Goal: Task Accomplishment & Management: Manage account settings

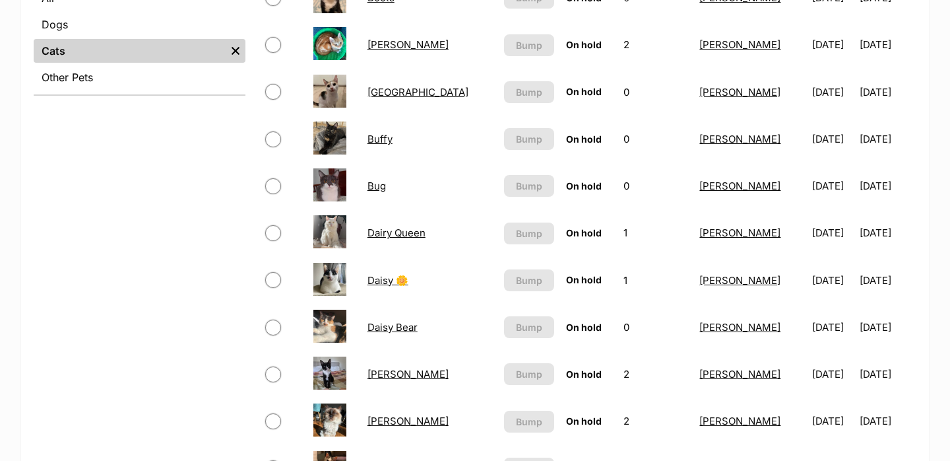
scroll to position [327, 0]
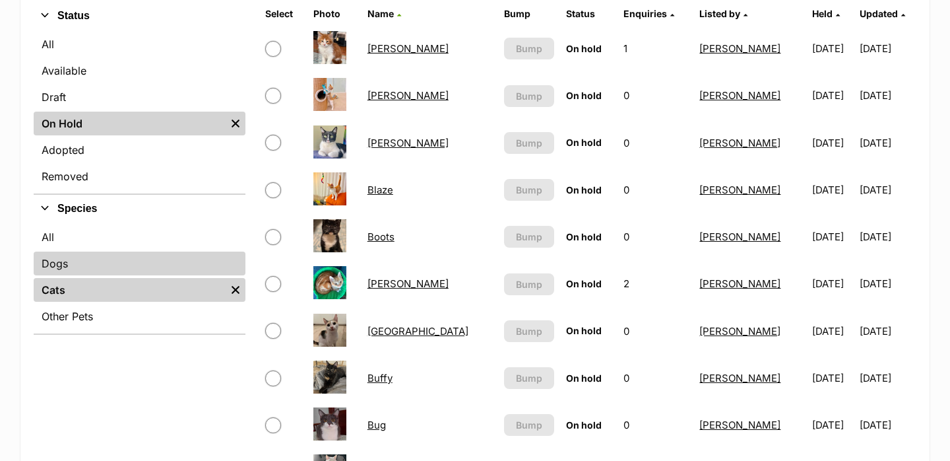
click at [84, 268] on link "Dogs" at bounding box center [140, 263] width 212 height 24
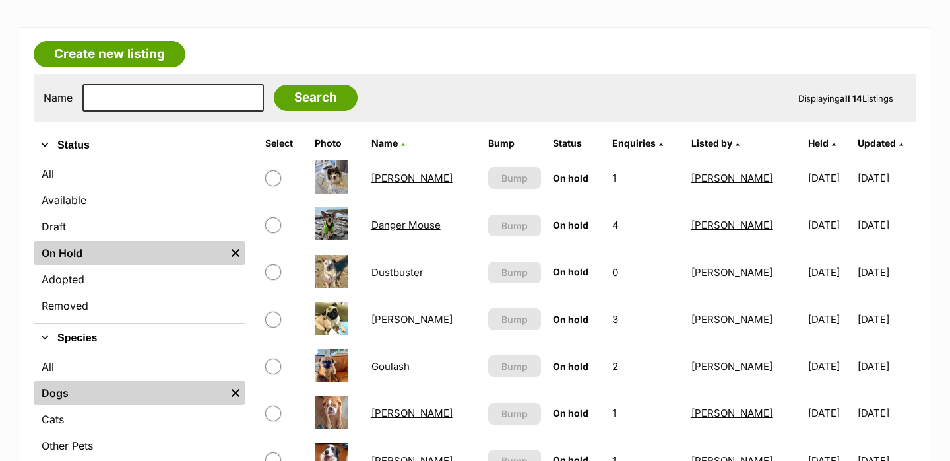
scroll to position [217, 0]
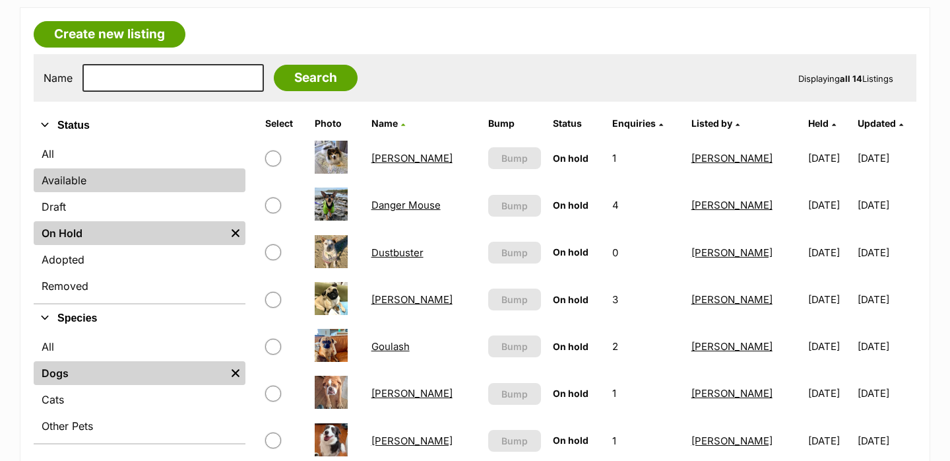
click at [71, 180] on link "Available" at bounding box center [140, 180] width 212 height 24
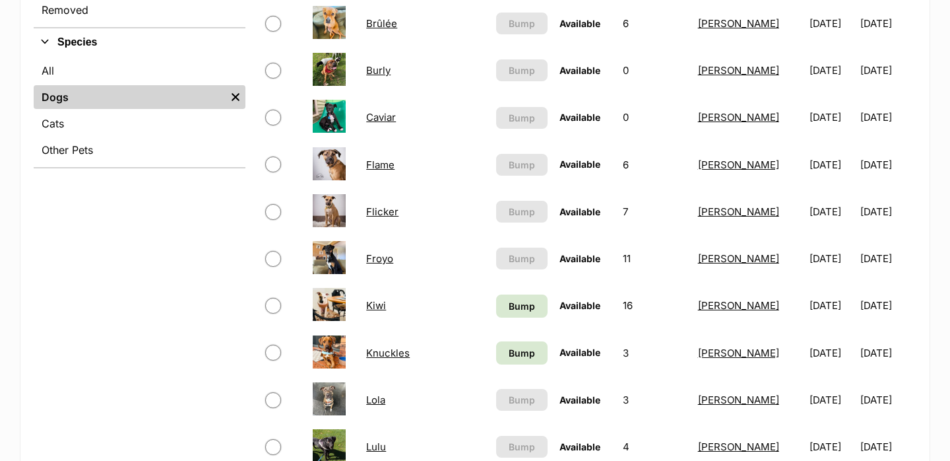
scroll to position [494, 0]
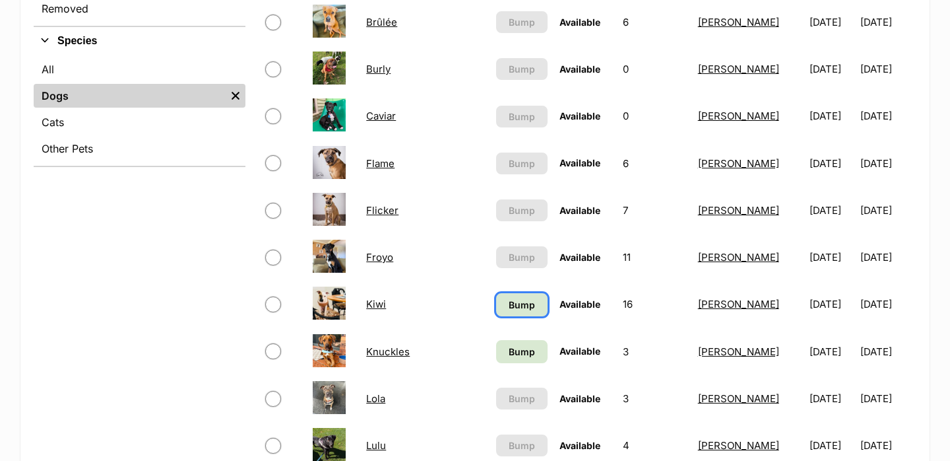
click at [509, 298] on span "Bump" at bounding box center [522, 305] width 26 height 14
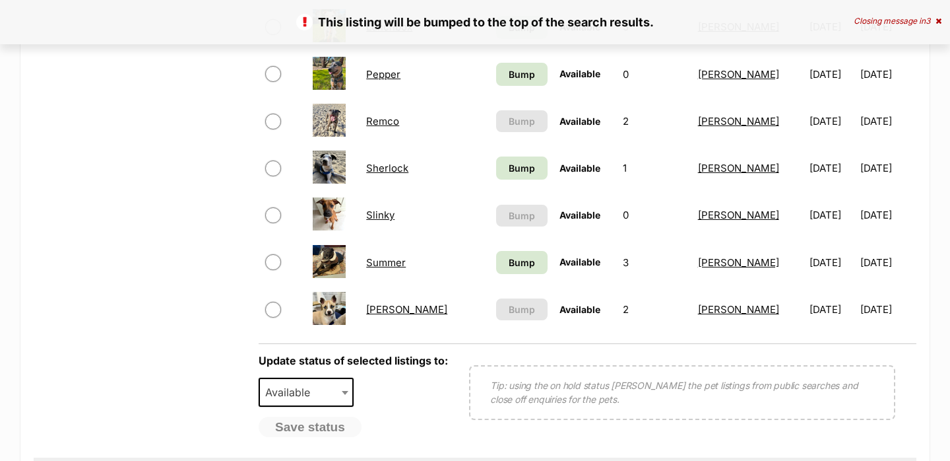
scroll to position [960, 0]
click at [509, 259] on span "Bump" at bounding box center [522, 262] width 26 height 14
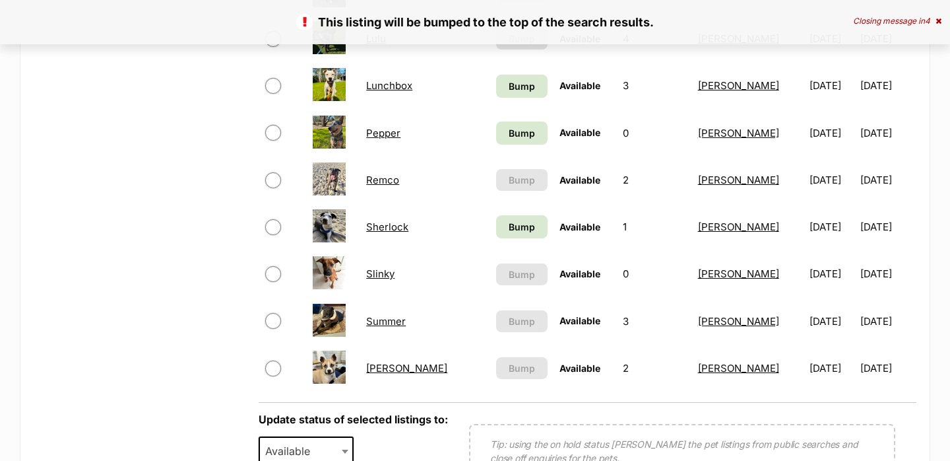
scroll to position [889, 0]
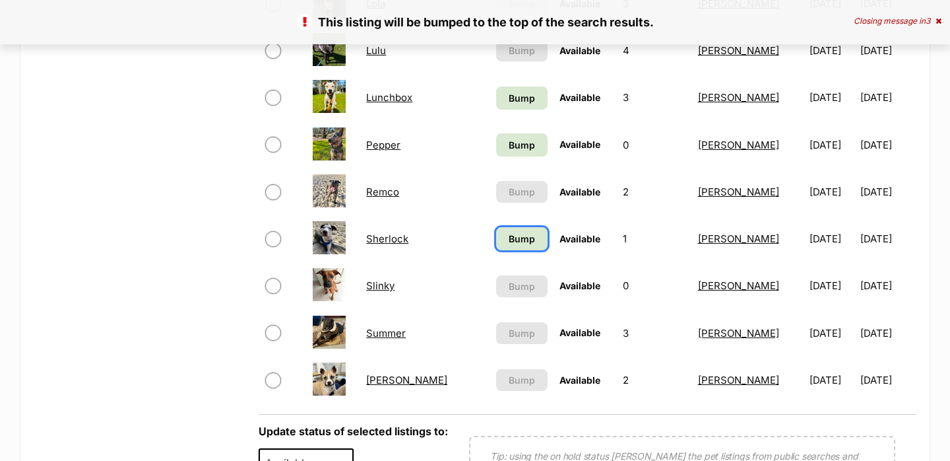
click at [509, 242] on span "Bump" at bounding box center [522, 239] width 26 height 14
click at [509, 146] on span "Bump" at bounding box center [522, 145] width 26 height 14
click at [496, 103] on link "Bump" at bounding box center [521, 97] width 51 height 23
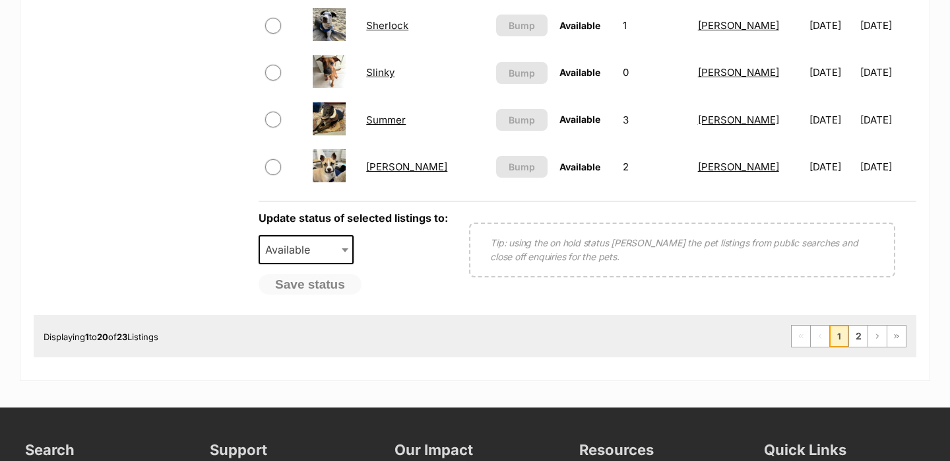
scroll to position [1103, 0]
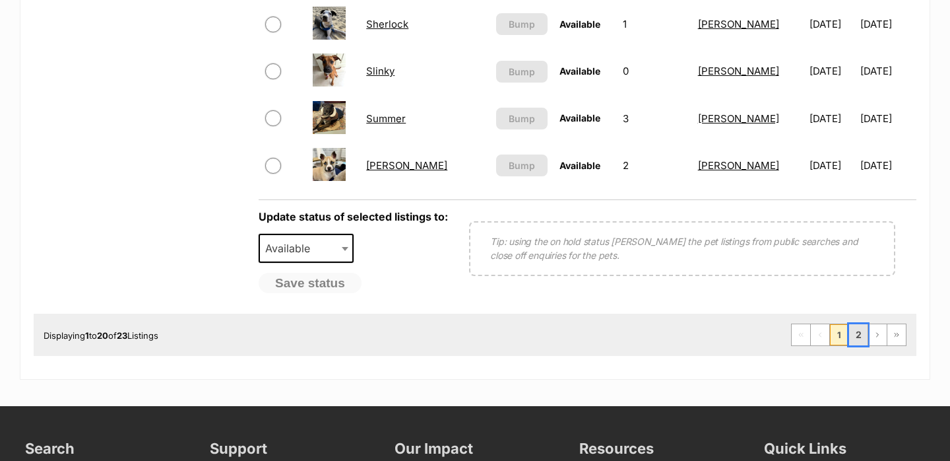
click at [858, 335] on link "2" at bounding box center [858, 334] width 18 height 21
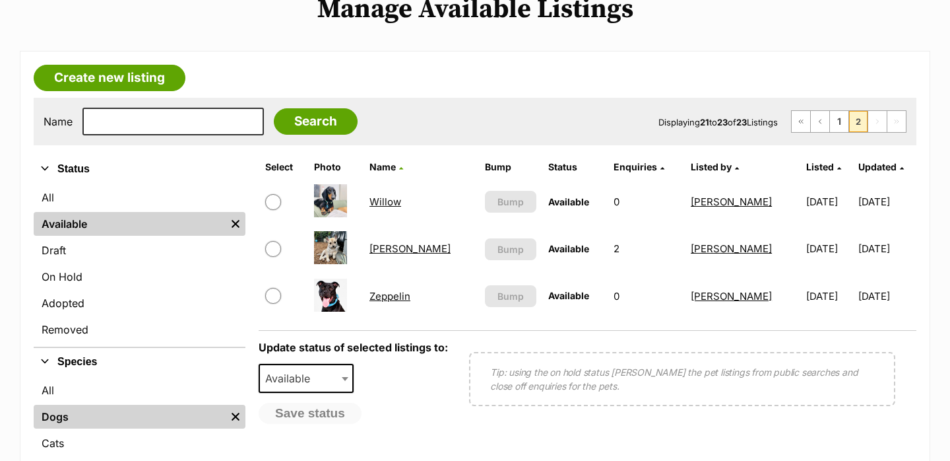
scroll to position [176, 0]
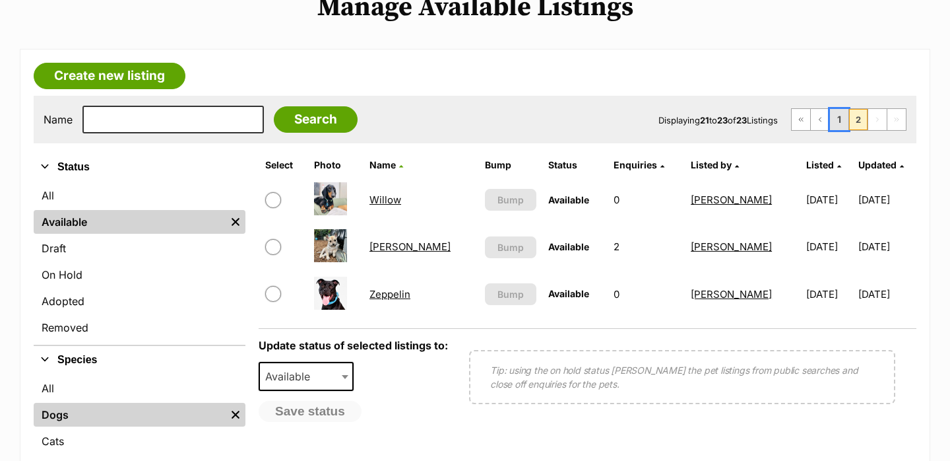
click at [835, 119] on link "1" at bounding box center [839, 119] width 18 height 21
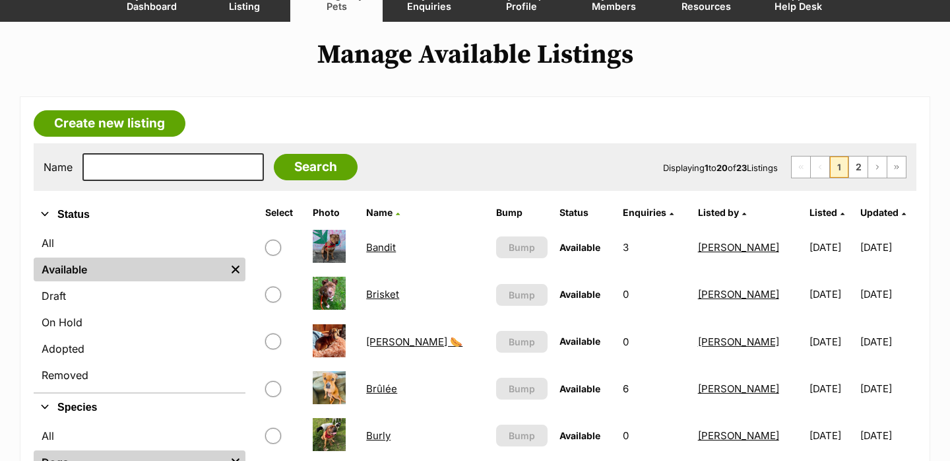
scroll to position [110, 0]
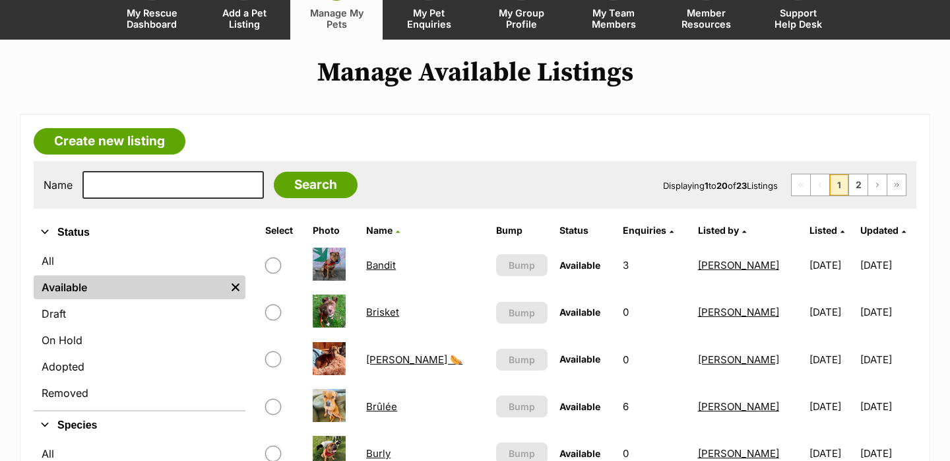
click at [389, 313] on link "Brisket" at bounding box center [382, 312] width 33 height 13
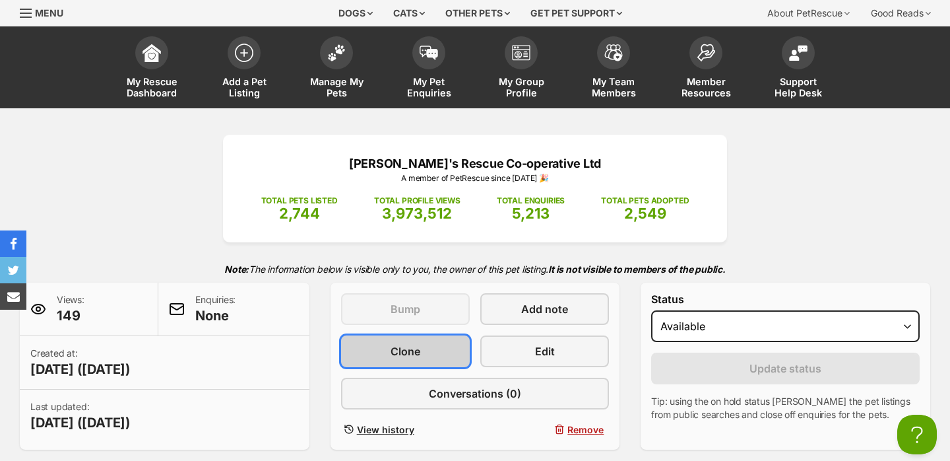
click at [428, 358] on link "Clone" at bounding box center [405, 351] width 129 height 32
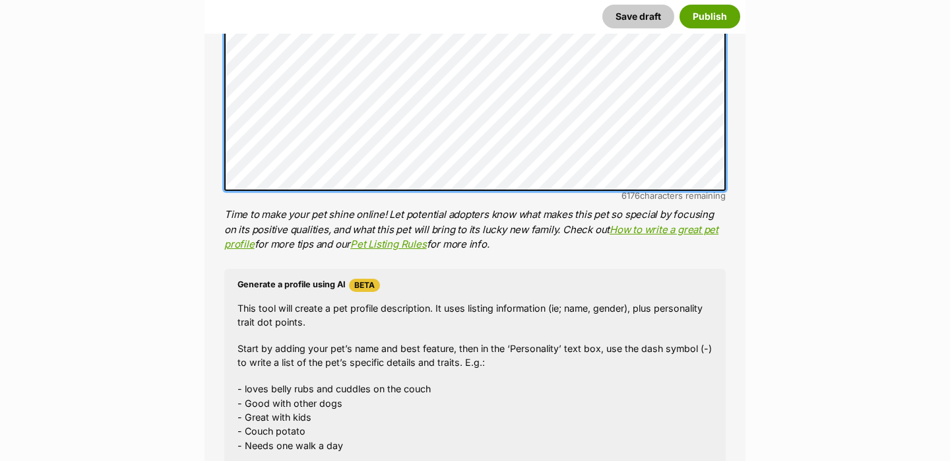
scroll to position [1417, 0]
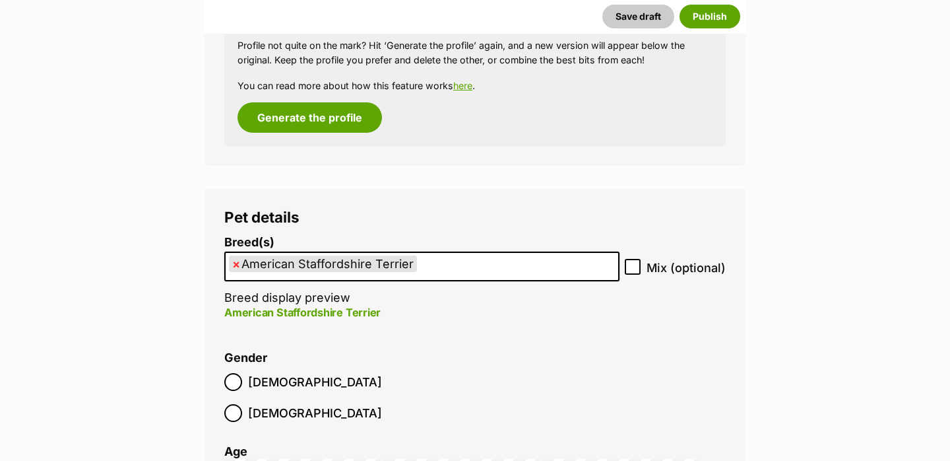
scroll to position [1892, 0]
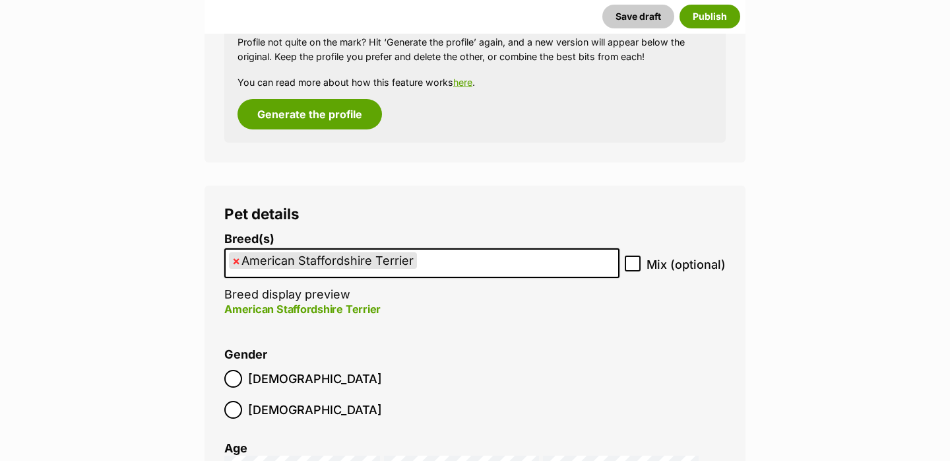
click at [237, 258] on span "×" at bounding box center [236, 260] width 8 height 16
select select
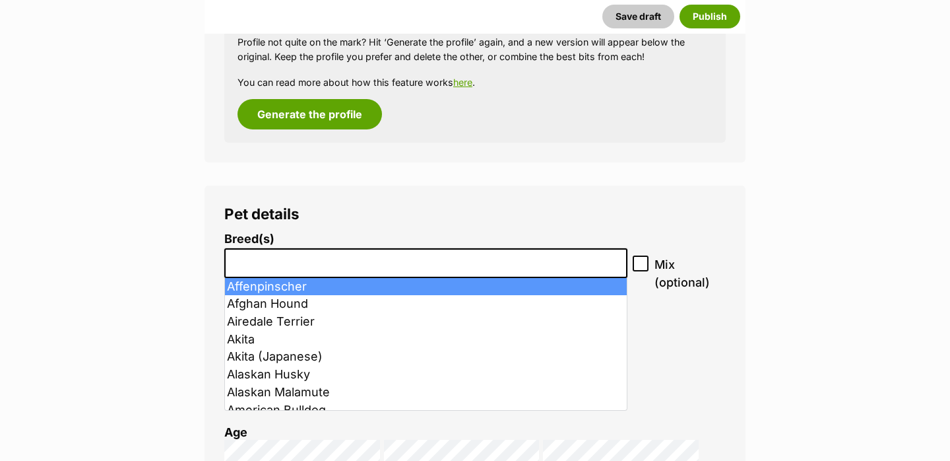
click at [282, 261] on input "search" at bounding box center [426, 260] width 394 height 14
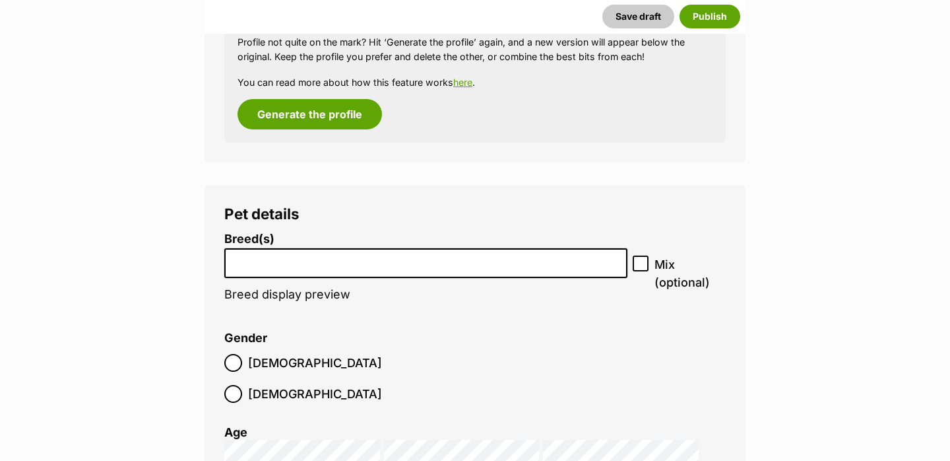
click at [282, 261] on input "search" at bounding box center [426, 260] width 394 height 14
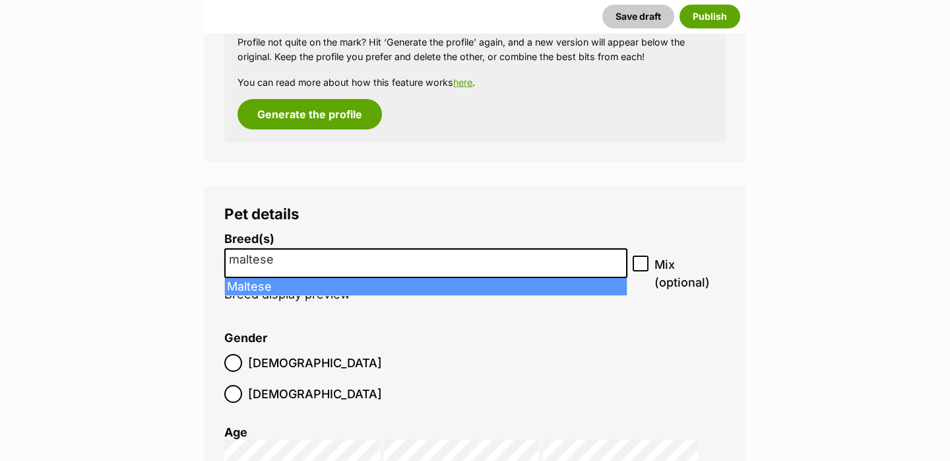
type input "maltese"
select select "138"
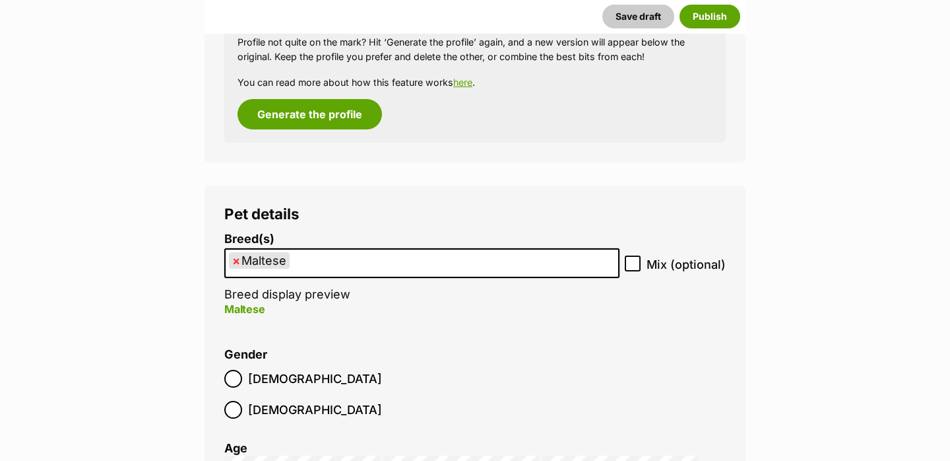
click at [637, 260] on icon at bounding box center [632, 263] width 9 height 9
click at [637, 260] on input "Mix (optional)" at bounding box center [633, 263] width 16 height 16
checkbox input "true"
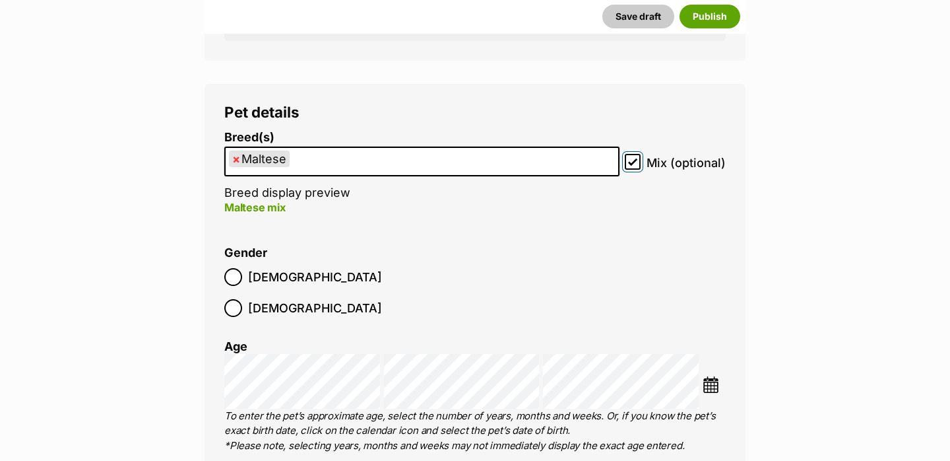
scroll to position [1995, 0]
click at [717, 375] on img at bounding box center [711, 383] width 16 height 16
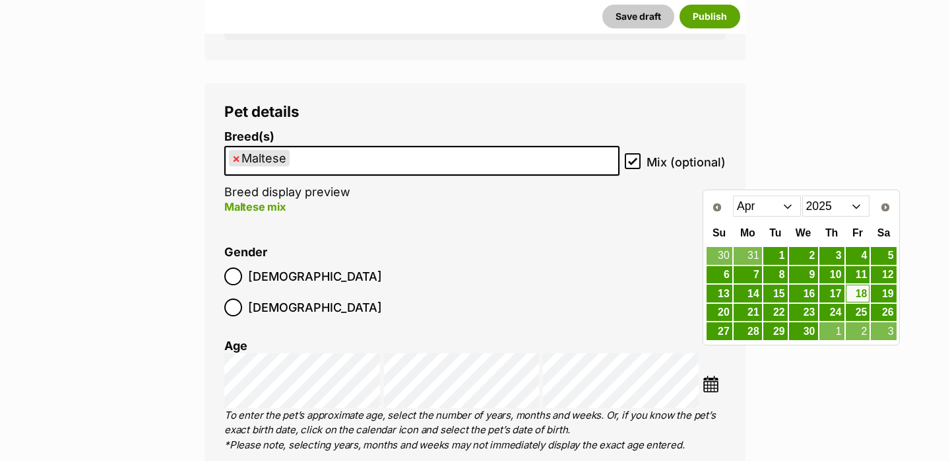
click at [828, 210] on select "2015 2016 2017 2018 2019 2020 2021 2022 2023 2024 2025" at bounding box center [836, 205] width 68 height 21
click at [771, 208] on select "Jan Feb Mar Apr May Jun Jul Aug Sep Oct Nov Dec" at bounding box center [767, 205] width 68 height 21
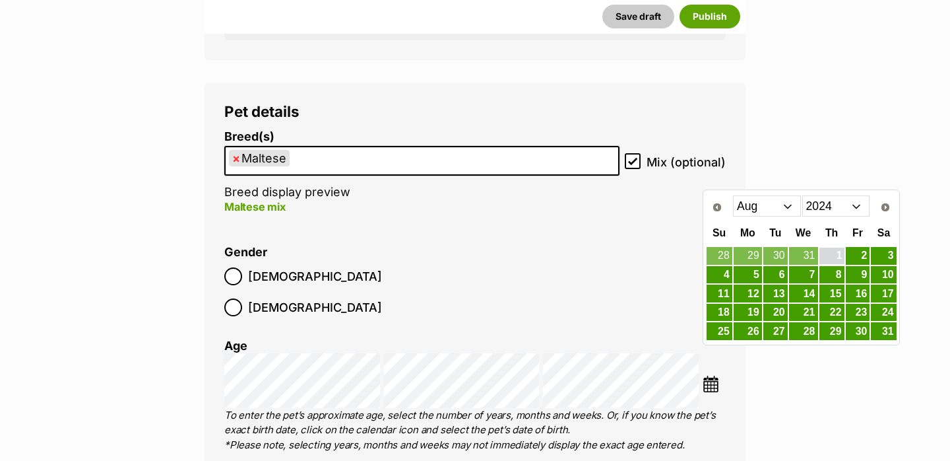
click at [836, 255] on link "1" at bounding box center [832, 255] width 25 height 16
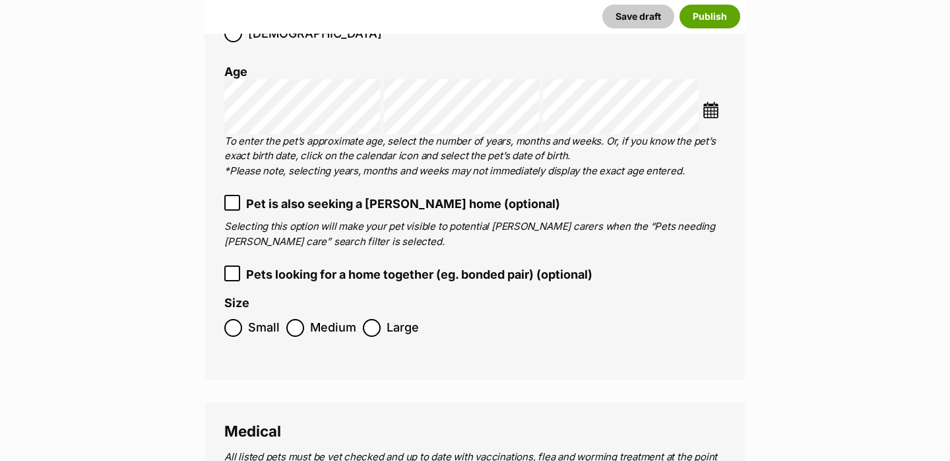
scroll to position [2270, 0]
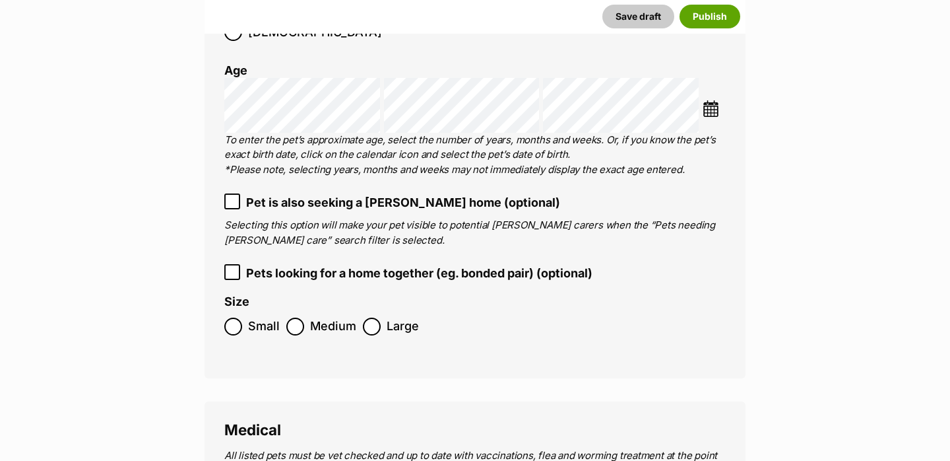
click at [260, 317] on span "Small" at bounding box center [264, 326] width 32 height 18
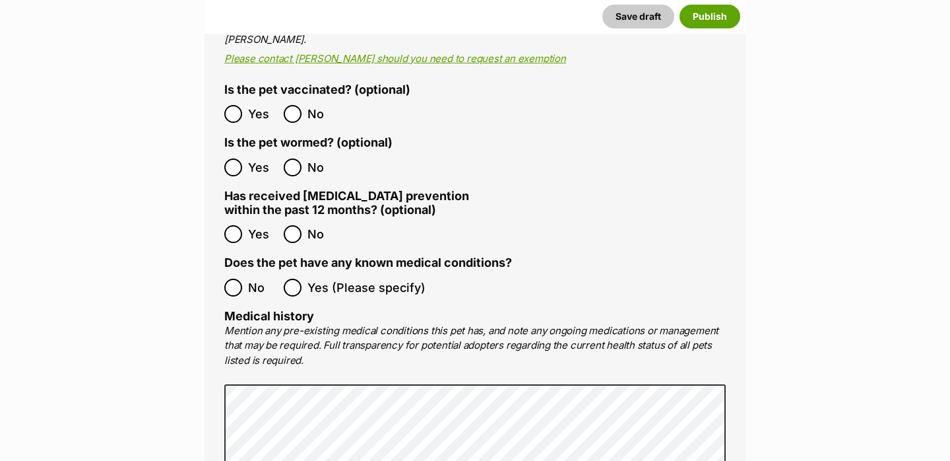
scroll to position [2812, 0]
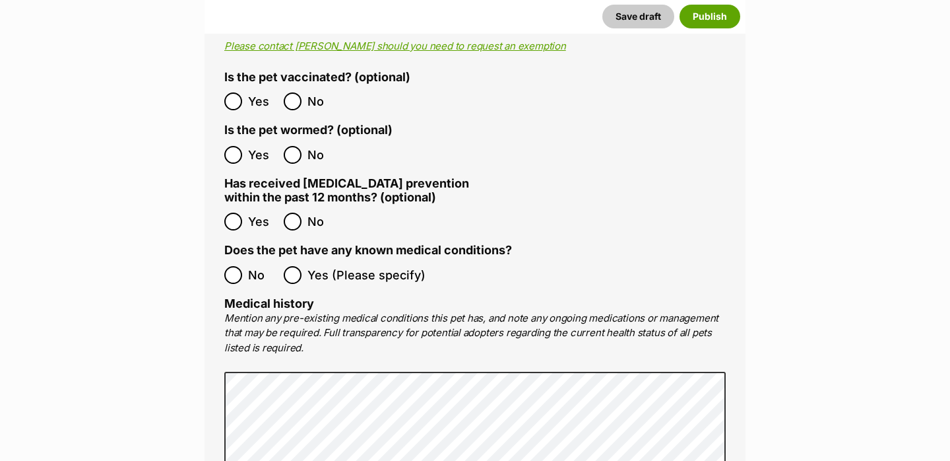
click at [240, 259] on ol "No Yes (Please specify)" at bounding box center [474, 274] width 501 height 31
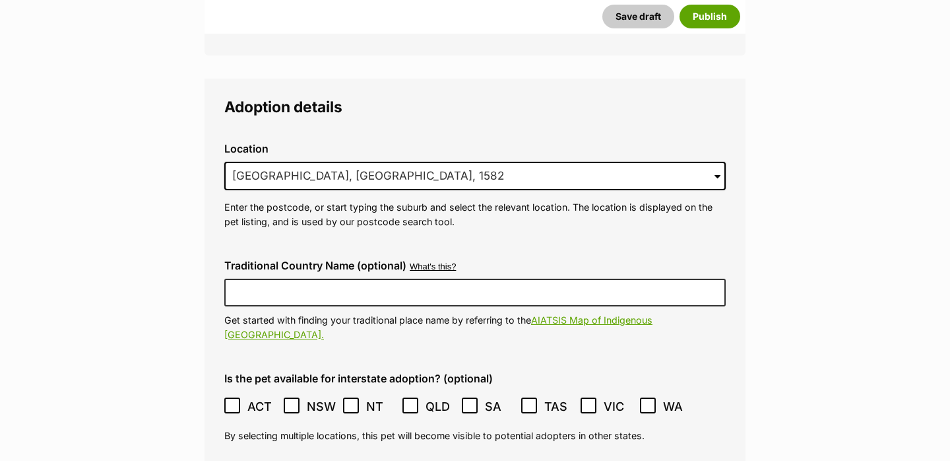
scroll to position [3437, 0]
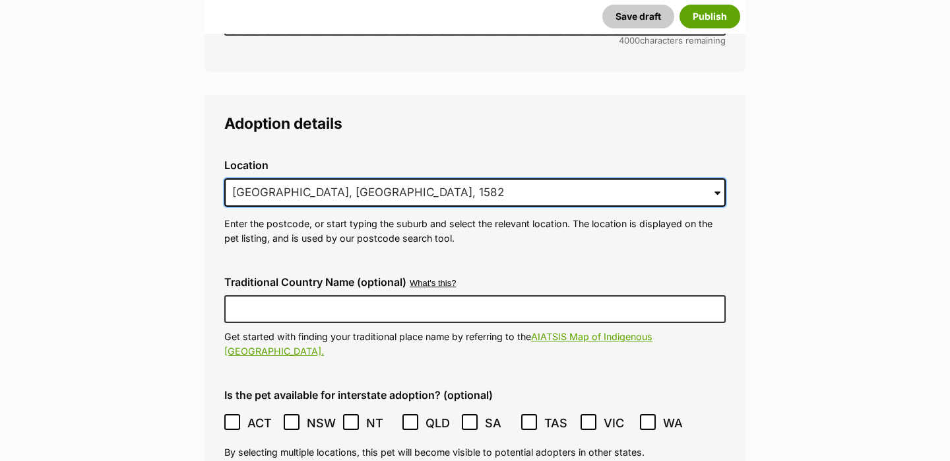
click at [329, 178] on input "Crows Nest, NSW, 1582" at bounding box center [474, 192] width 501 height 29
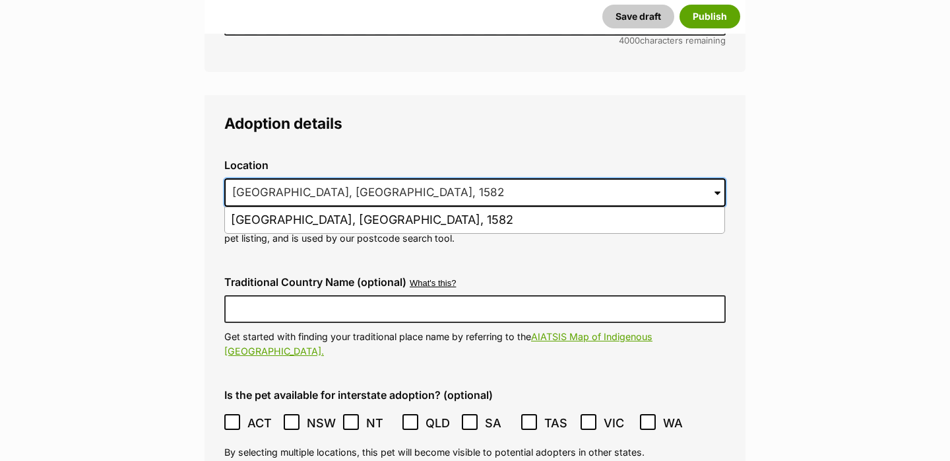
click at [329, 178] on input "Crows Nest, NSW, 1582" at bounding box center [474, 192] width 501 height 29
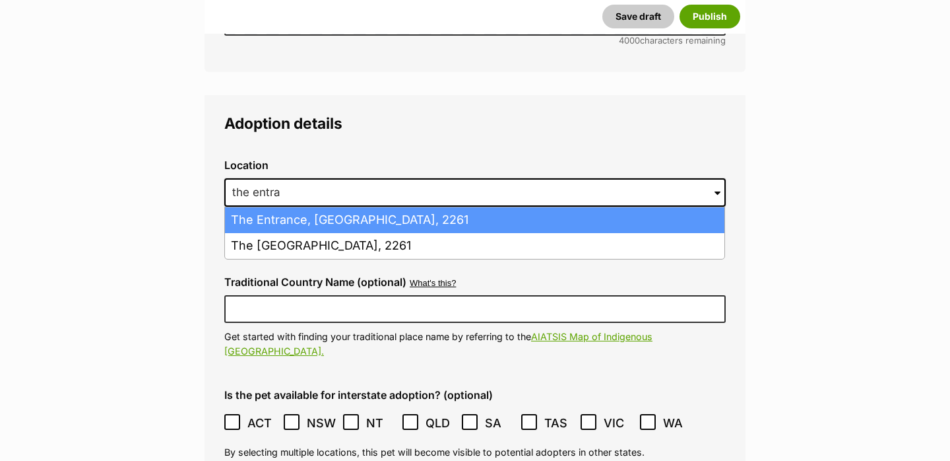
click at [352, 207] on li "The Entrance, New South Wales, 2261" at bounding box center [475, 220] width 500 height 26
type input "The Entrance, New South Wales, 2261"
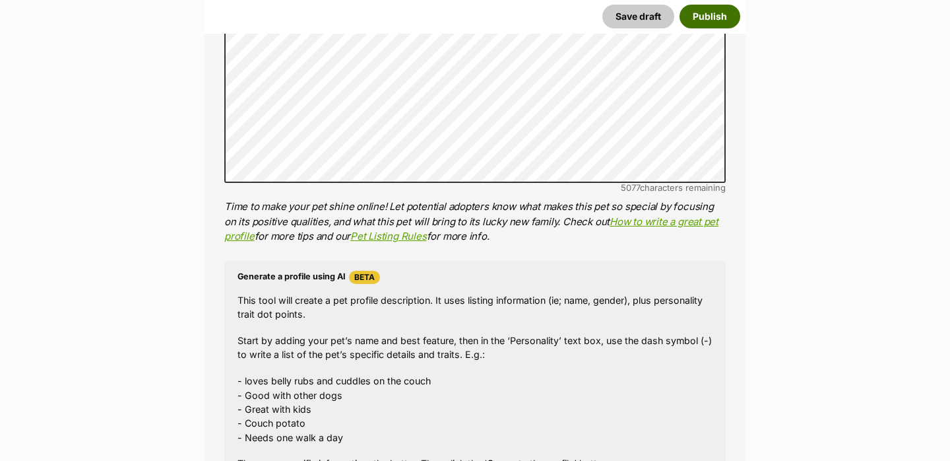
scroll to position [1375, 0]
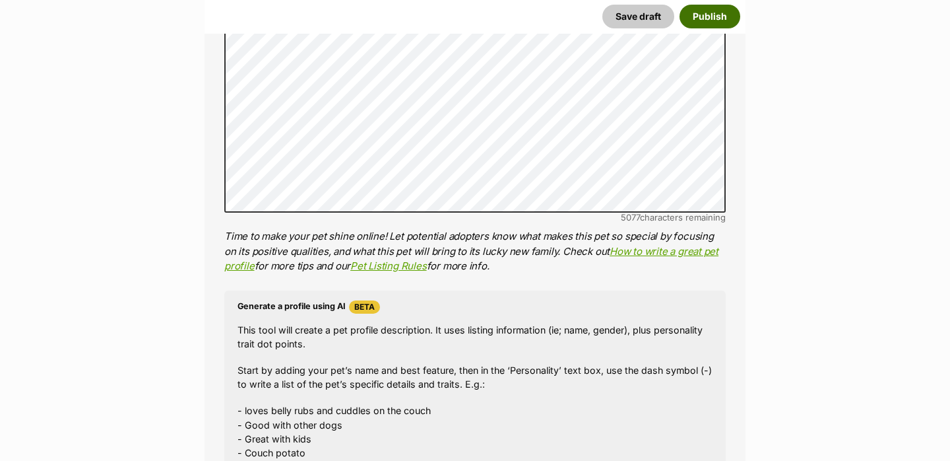
click at [711, 16] on button "Publish" at bounding box center [710, 17] width 61 height 24
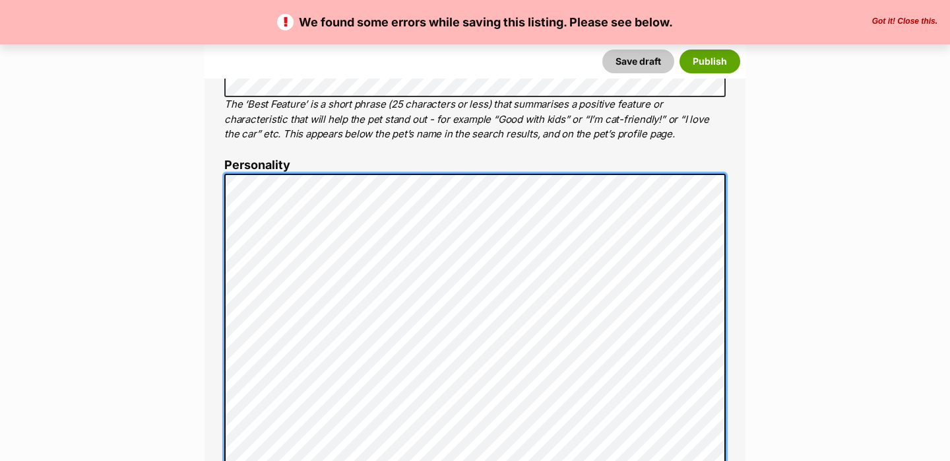
scroll to position [741, 0]
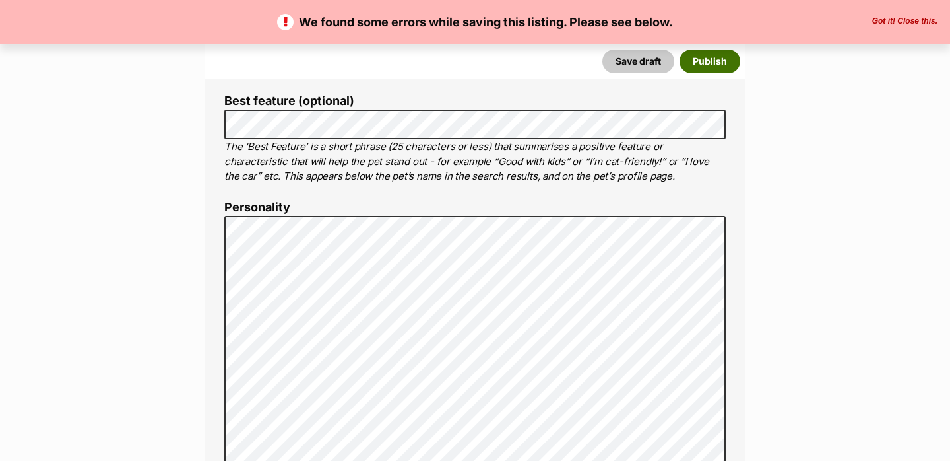
click at [707, 54] on button "Publish" at bounding box center [710, 61] width 61 height 24
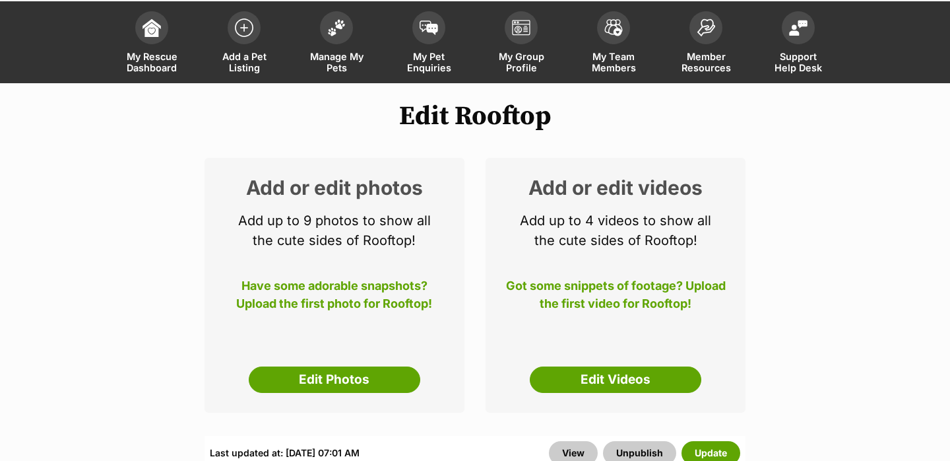
scroll to position [101, 0]
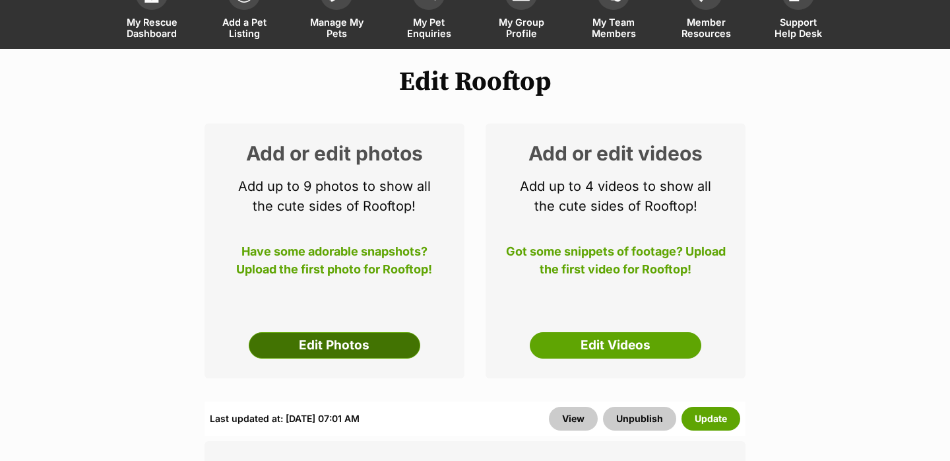
click at [358, 339] on link "Edit Photos" at bounding box center [335, 345] width 172 height 26
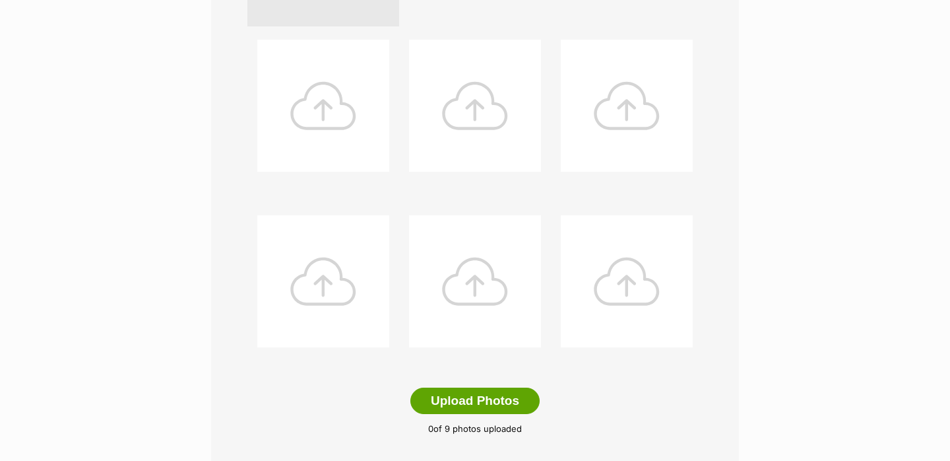
scroll to position [515, 0]
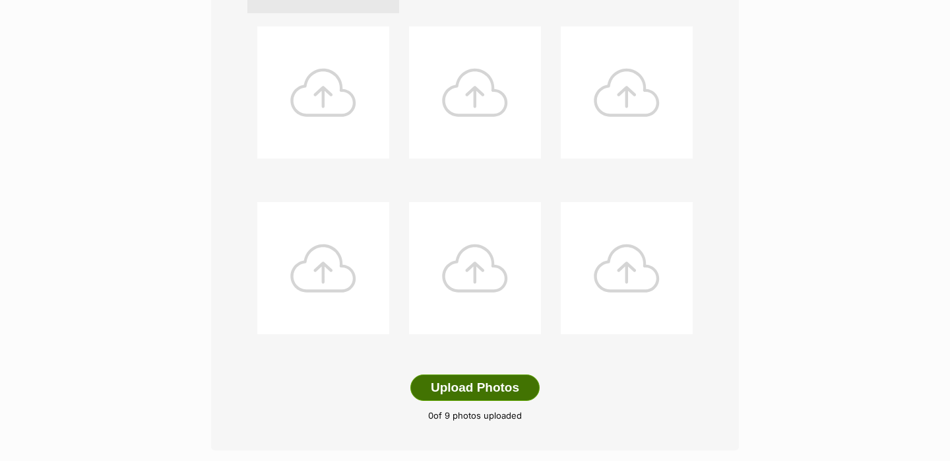
click at [459, 388] on button "Upload Photos" at bounding box center [474, 387] width 129 height 26
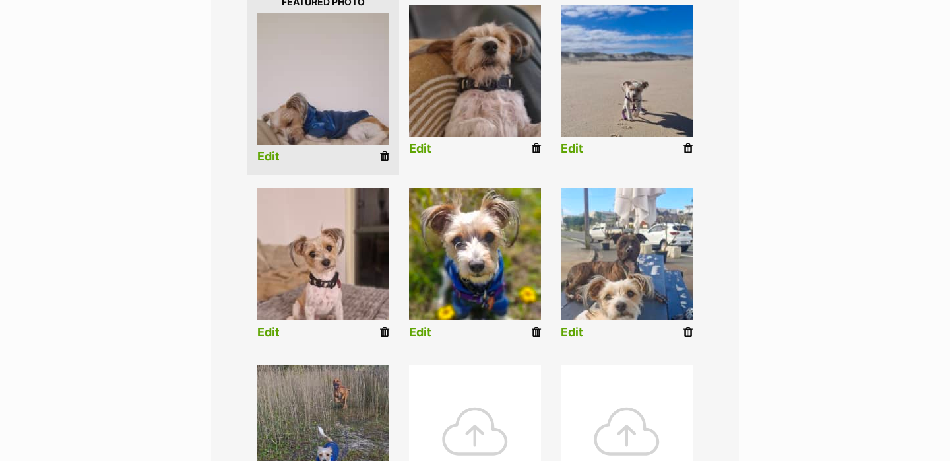
scroll to position [315, 0]
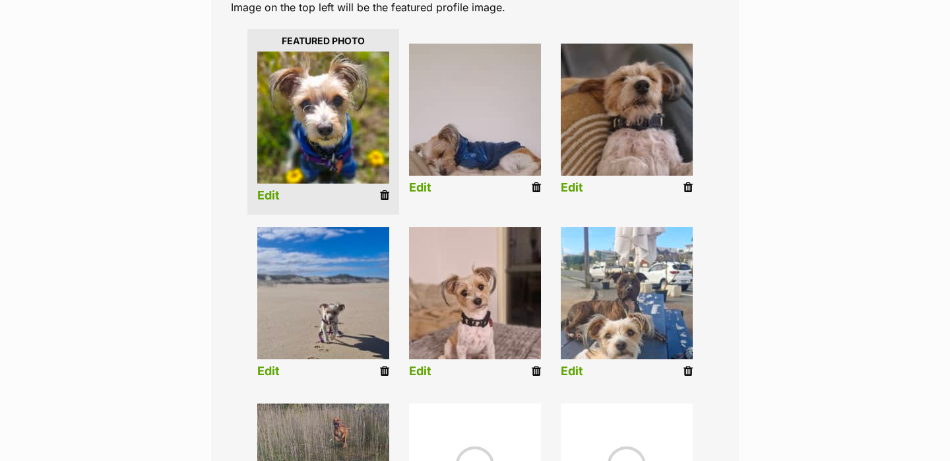
click at [271, 194] on link "Edit" at bounding box center [268, 196] width 22 height 14
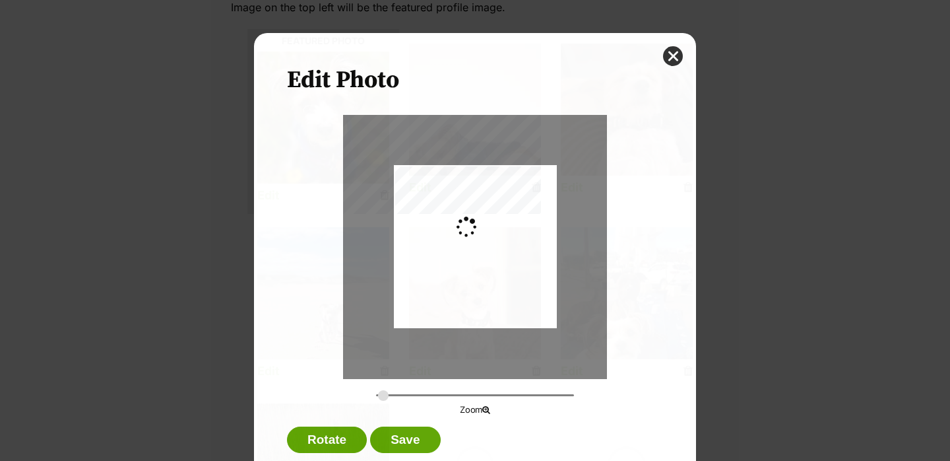
scroll to position [0, 0]
type input "0.2744"
drag, startPoint x: 433, startPoint y: 216, endPoint x: 433, endPoint y: 238, distance: 21.8
click at [433, 238] on div "Dialog Window - Close (Press escape to close)" at bounding box center [475, 268] width 163 height 353
click at [676, 54] on button "close" at bounding box center [673, 56] width 20 height 20
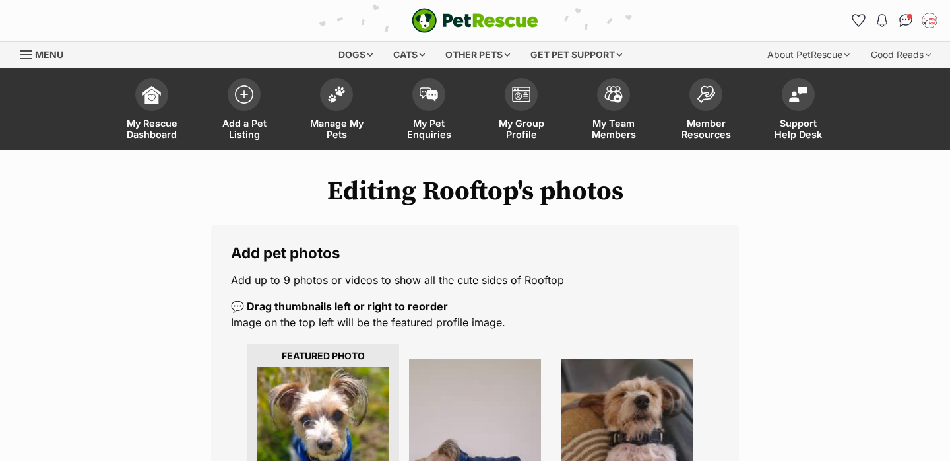
scroll to position [315, 0]
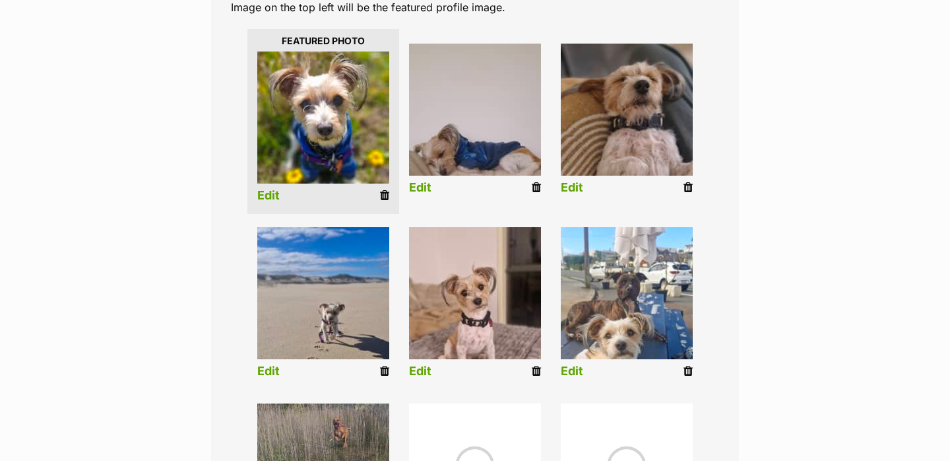
click at [420, 191] on link "Edit" at bounding box center [420, 188] width 22 height 14
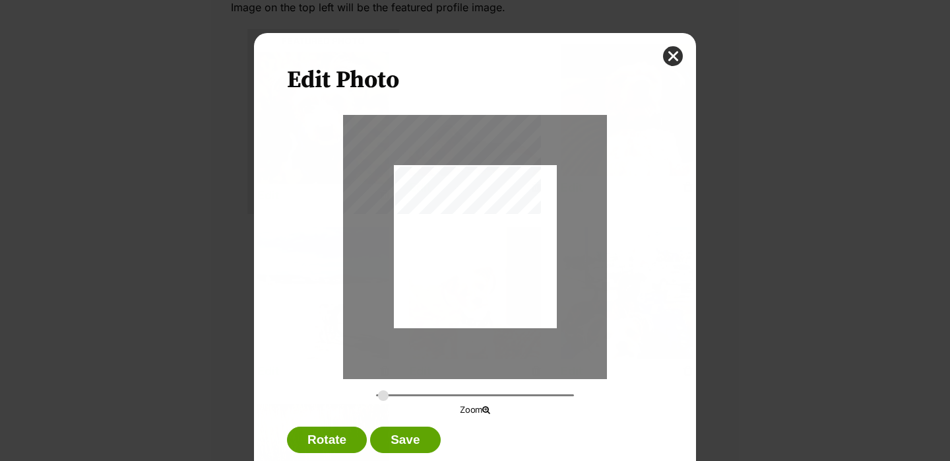
scroll to position [0, 0]
type input "0.2744"
drag, startPoint x: 477, startPoint y: 205, endPoint x: 476, endPoint y: 253, distance: 48.2
click at [476, 253] on div "Dialog Window - Close (Press escape to close)" at bounding box center [475, 294] width 163 height 353
click at [420, 434] on button "Save" at bounding box center [405, 439] width 70 height 26
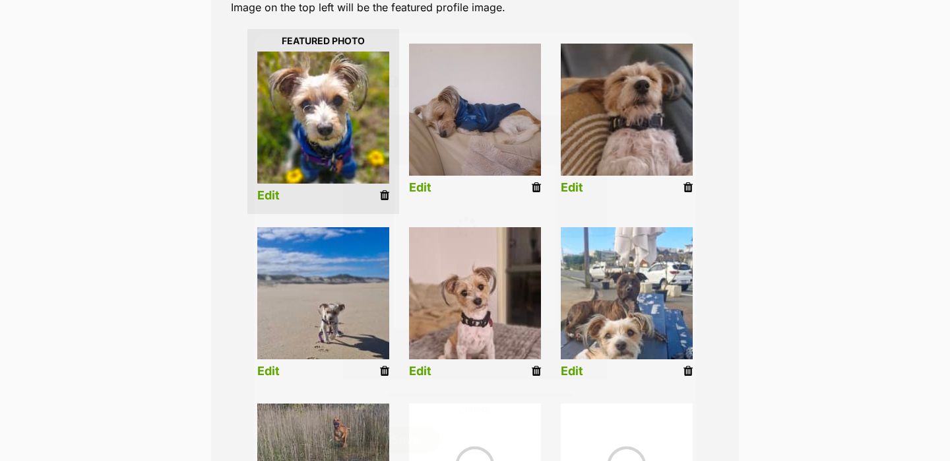
scroll to position [315, 0]
click at [422, 370] on link "Edit" at bounding box center [420, 371] width 22 height 14
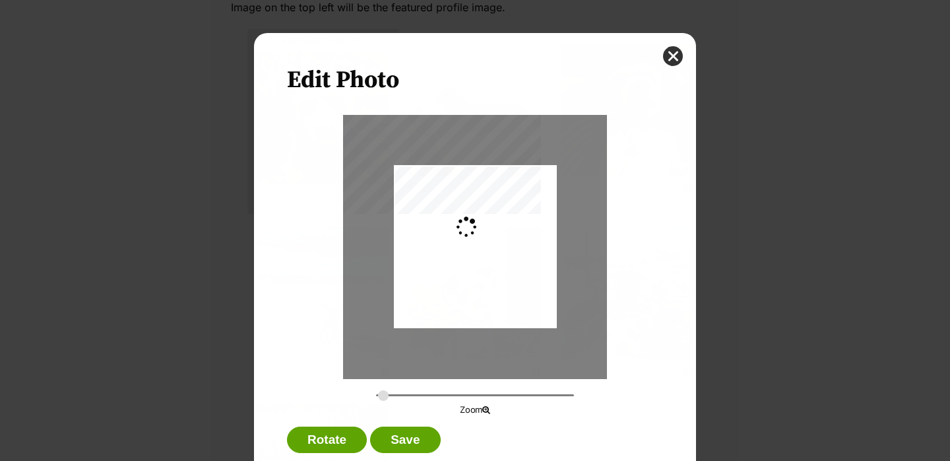
scroll to position [0, 0]
type input "0.2744"
click at [455, 284] on div "Dialog Window - Close (Press escape to close)" at bounding box center [475, 251] width 163 height 353
click at [391, 437] on button "Save" at bounding box center [405, 439] width 70 height 26
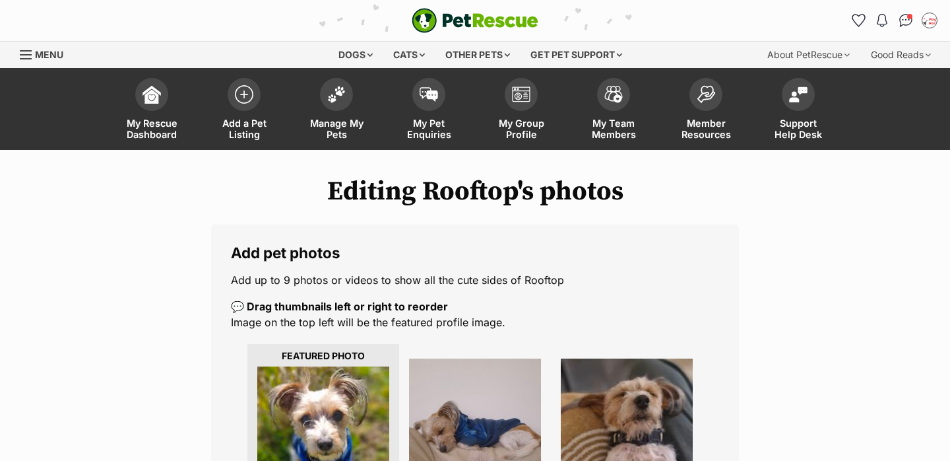
scroll to position [315, 0]
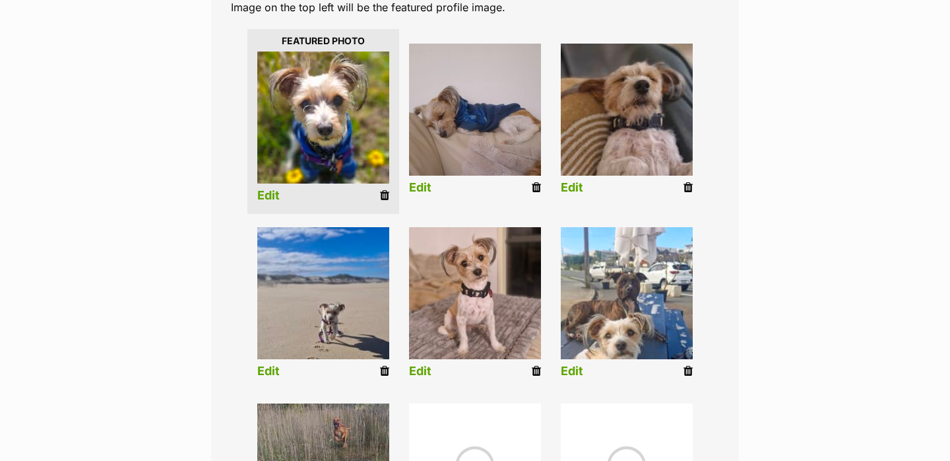
click at [576, 368] on link "Edit" at bounding box center [572, 371] width 22 height 14
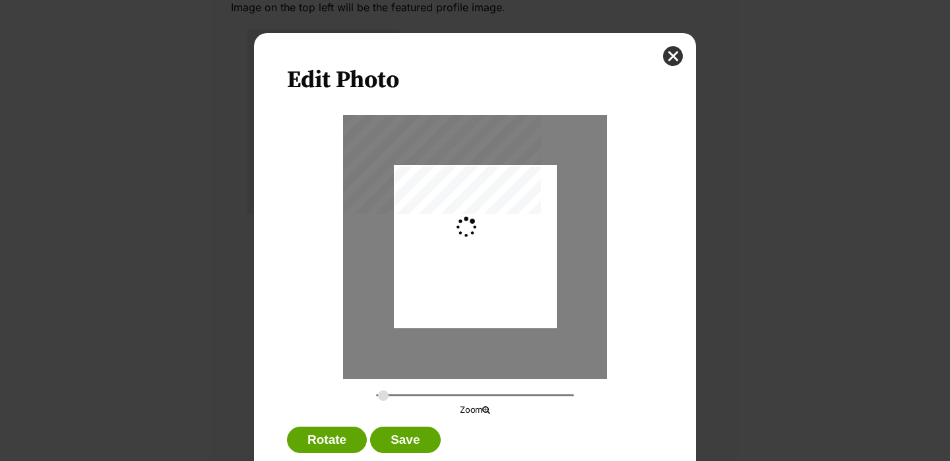
scroll to position [0, 0]
type input "0.2744"
click at [522, 261] on div "Dialog Window - Close (Press escape to close)" at bounding box center [475, 247] width 163 height 353
click at [677, 55] on button "close" at bounding box center [673, 56] width 20 height 20
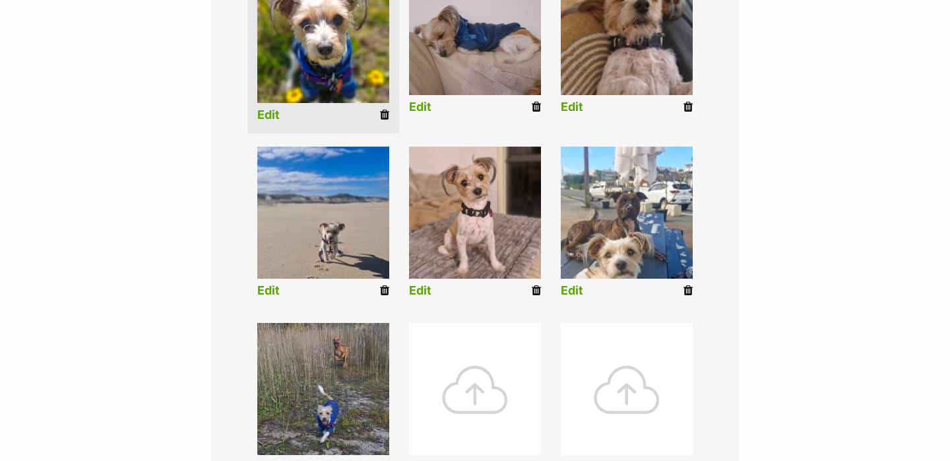
scroll to position [441, 0]
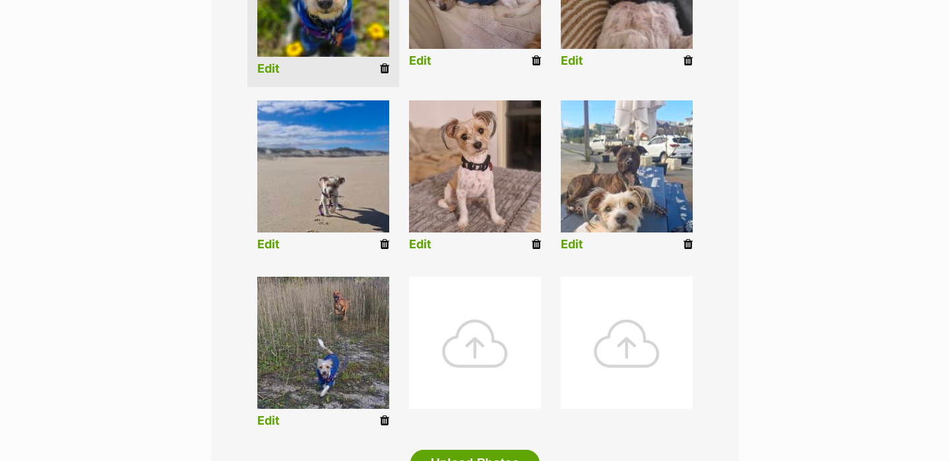
click at [274, 242] on link "Edit" at bounding box center [268, 245] width 22 height 14
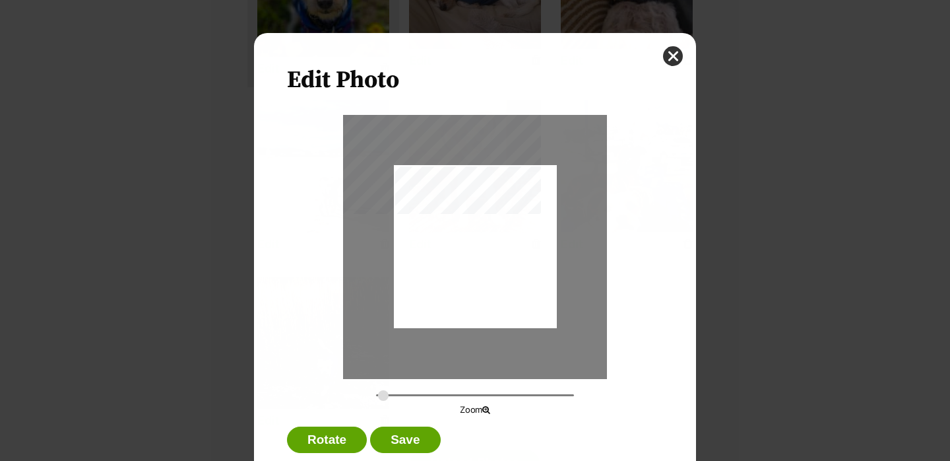
scroll to position [0, 0]
type input "0.2744"
drag, startPoint x: 496, startPoint y: 243, endPoint x: 496, endPoint y: 259, distance: 16.5
click at [496, 259] on div "Dialog Window - Close (Press escape to close)" at bounding box center [475, 262] width 163 height 217
drag, startPoint x: 496, startPoint y: 269, endPoint x: 496, endPoint y: 261, distance: 7.3
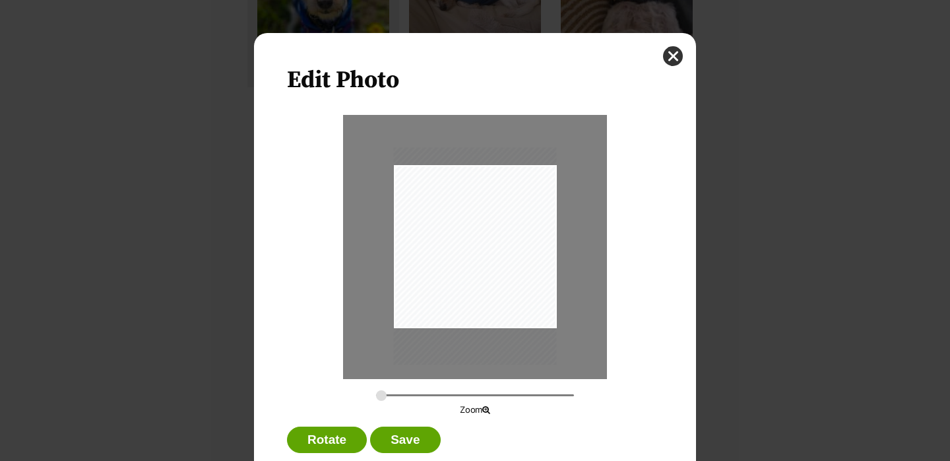
click at [496, 261] on div "Dialog Window - Close (Press escape to close)" at bounding box center [474, 255] width 163 height 217
click at [496, 258] on div "Dialog Window - Close (Press escape to close)" at bounding box center [474, 252] width 163 height 217
click at [416, 438] on button "Save" at bounding box center [405, 439] width 70 height 26
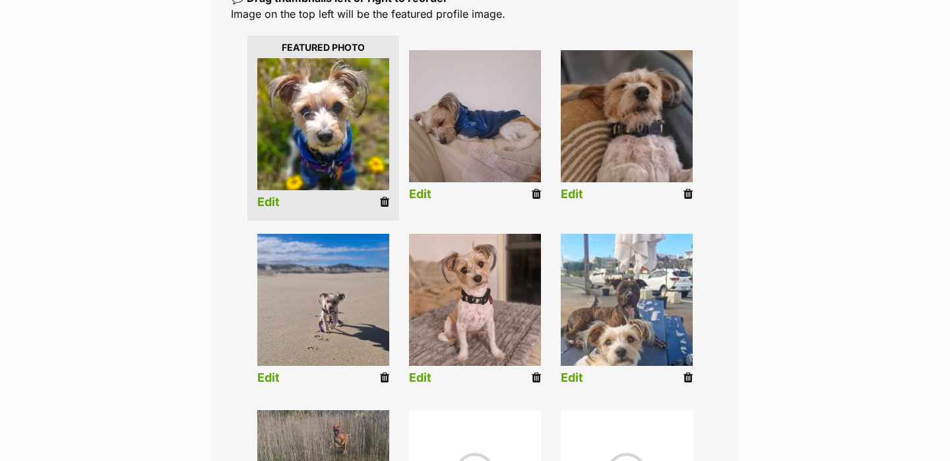
scroll to position [307, 0]
click at [499, 293] on img at bounding box center [475, 300] width 132 height 132
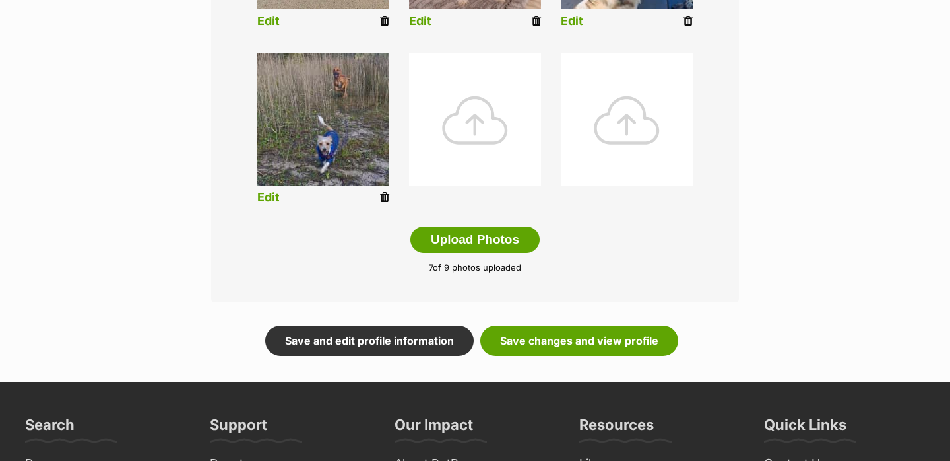
scroll to position [674, 0]
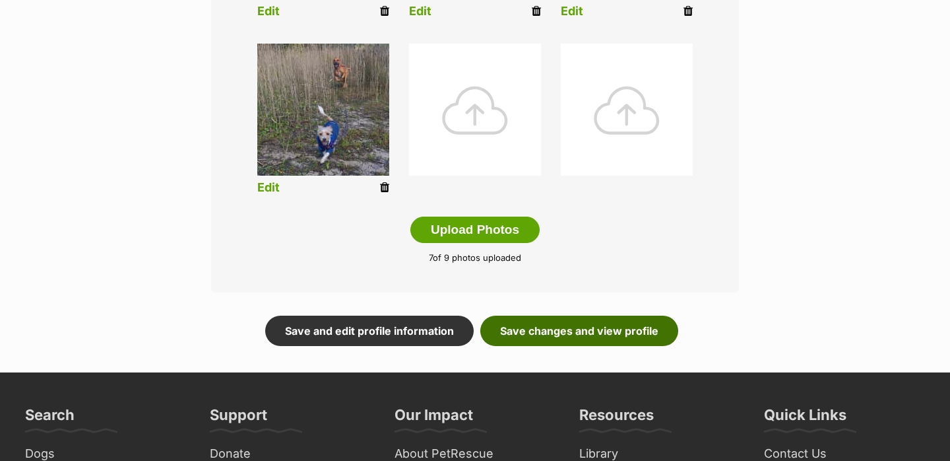
click at [539, 327] on link "Save changes and view profile" at bounding box center [579, 330] width 198 height 30
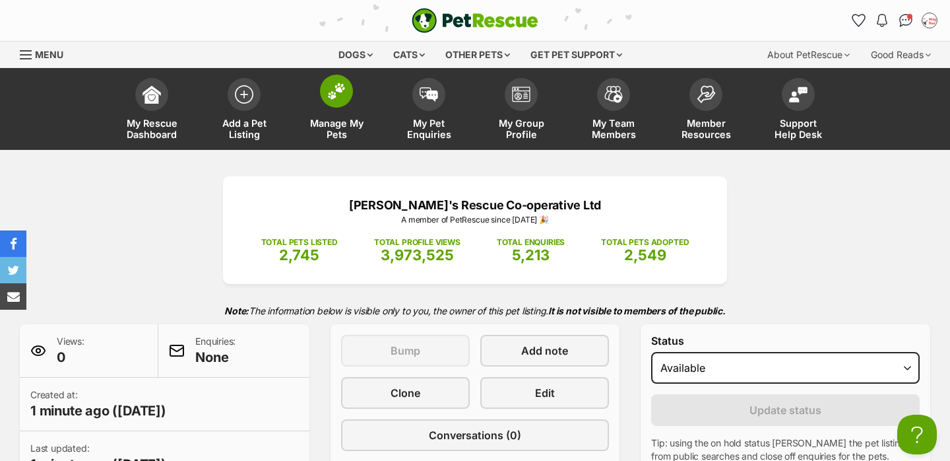
click at [342, 97] on img at bounding box center [336, 90] width 18 height 17
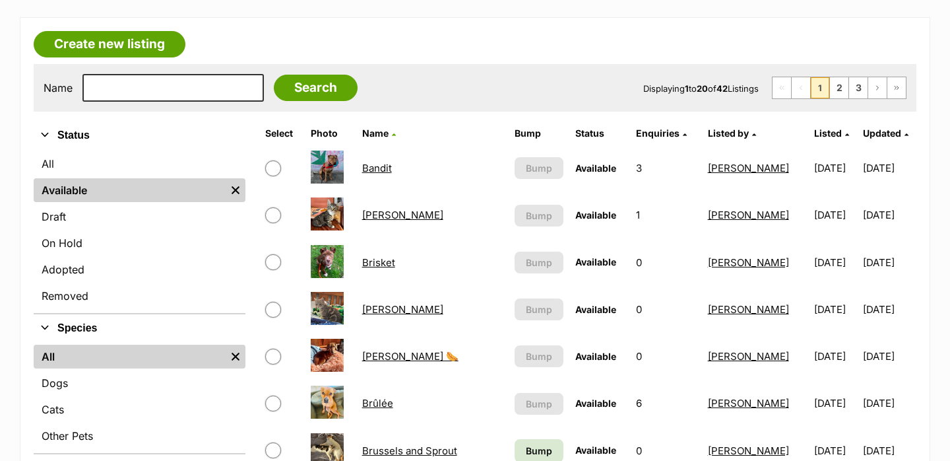
scroll to position [257, 0]
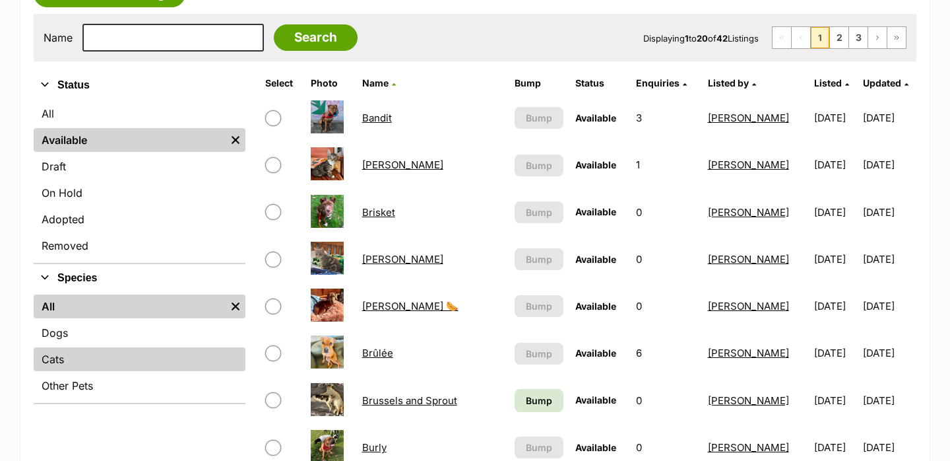
click at [111, 355] on link "Cats" at bounding box center [140, 359] width 212 height 24
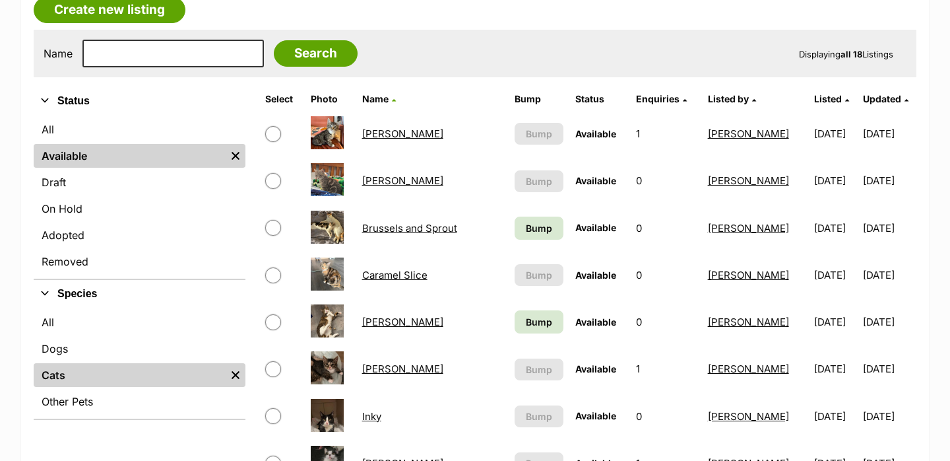
scroll to position [251, 0]
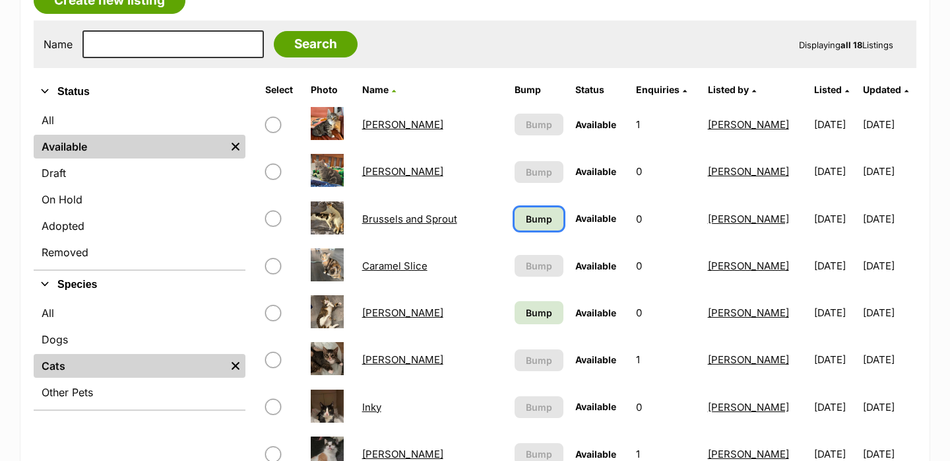
click at [526, 213] on span "Bump" at bounding box center [539, 219] width 26 height 14
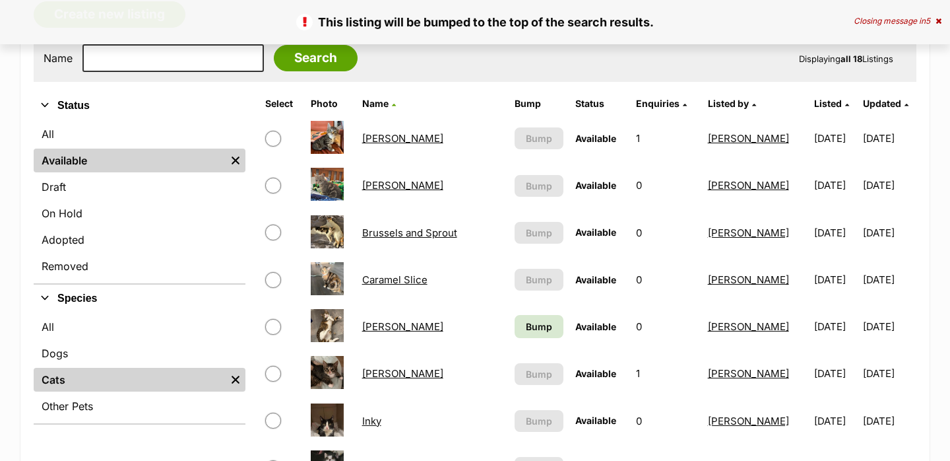
scroll to position [294, 0]
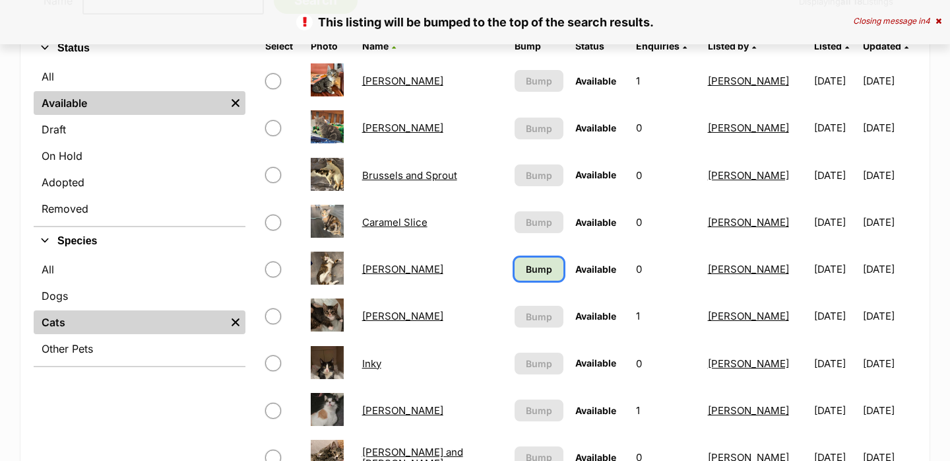
click at [526, 272] on span "Bump" at bounding box center [539, 269] width 26 height 14
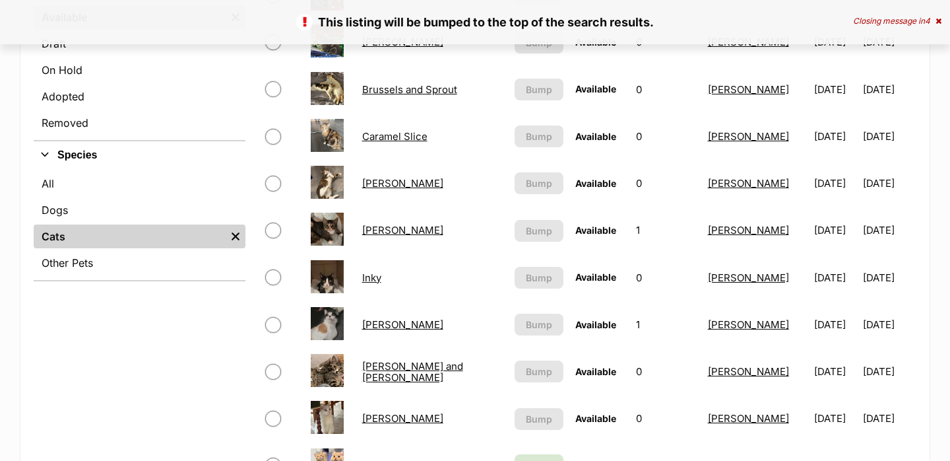
scroll to position [381, 0]
click at [377, 276] on link "Inky" at bounding box center [371, 277] width 19 height 13
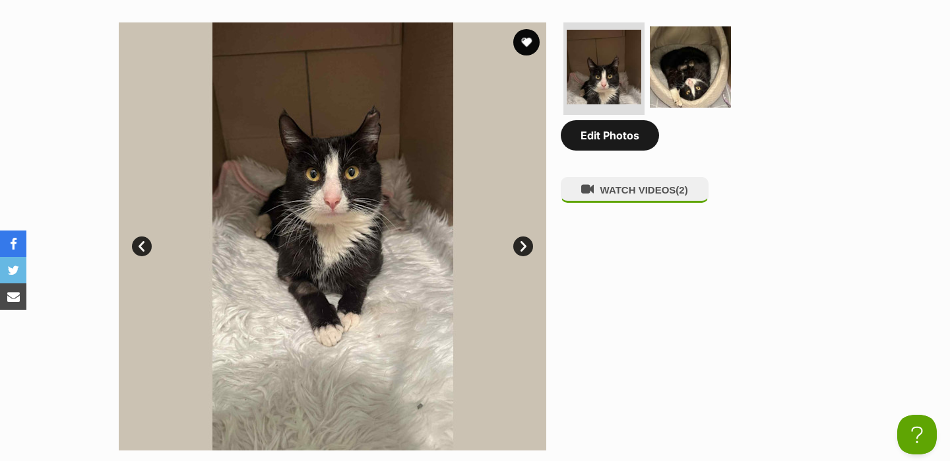
click at [587, 150] on link "Edit Photos" at bounding box center [610, 135] width 98 height 30
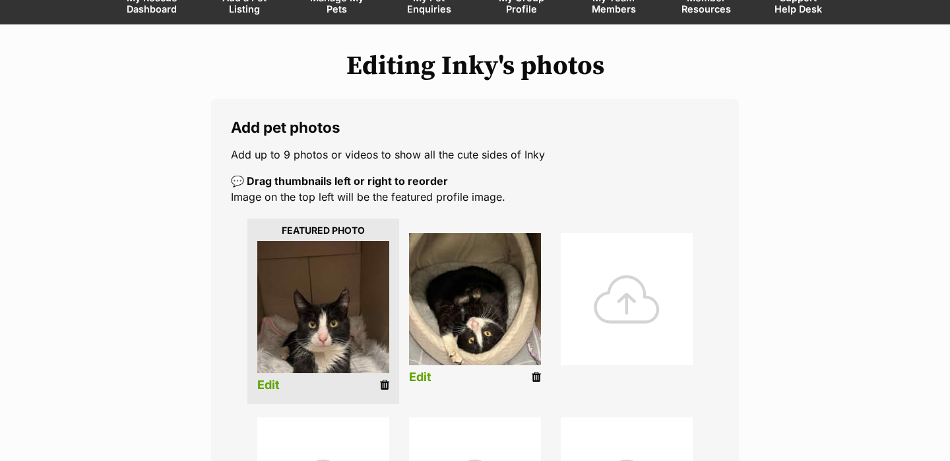
scroll to position [125, 0]
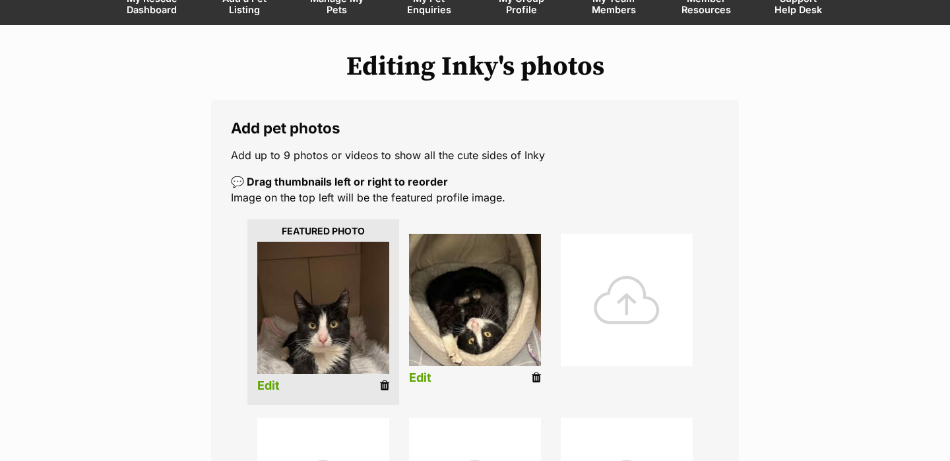
click at [271, 392] on link "Edit" at bounding box center [268, 386] width 22 height 14
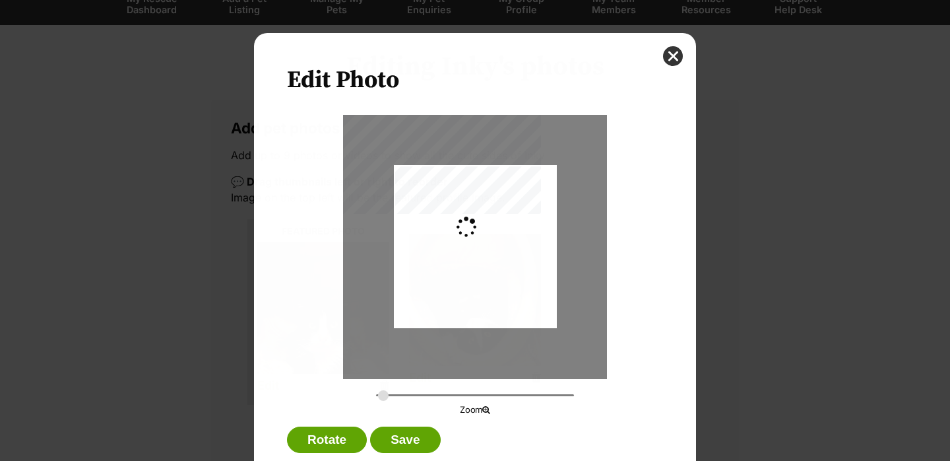
scroll to position [0, 0]
type input "0.2744"
drag, startPoint x: 426, startPoint y: 298, endPoint x: 426, endPoint y: 306, distance: 7.9
click at [426, 306] on div "Dialog Window - Close (Press escape to close)" at bounding box center [475, 255] width 163 height 290
click at [392, 432] on button "Save" at bounding box center [405, 439] width 70 height 26
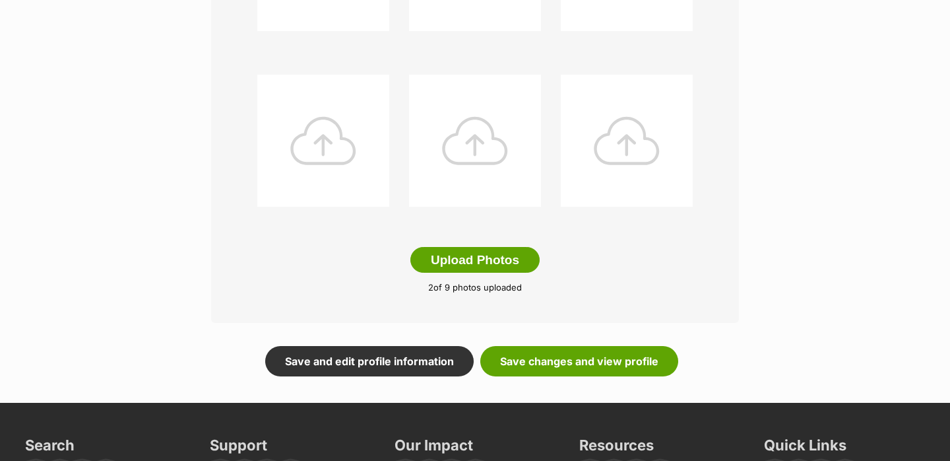
scroll to position [695, 0]
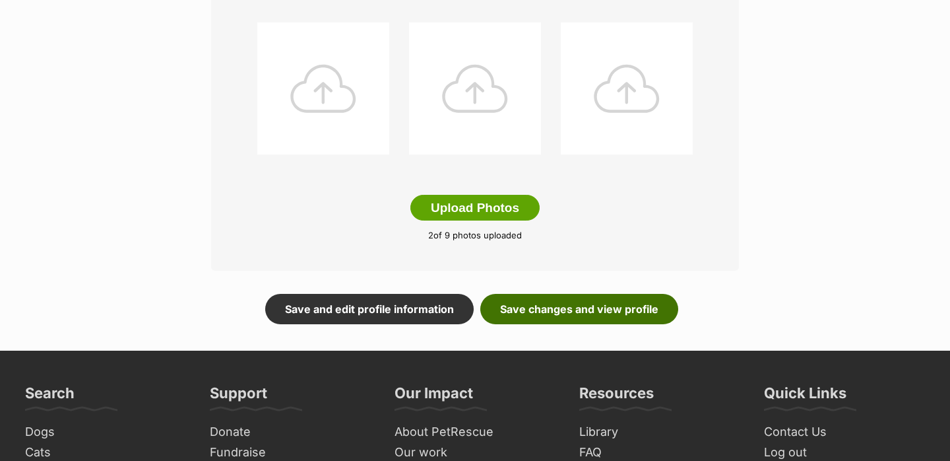
click at [542, 300] on link "Save changes and view profile" at bounding box center [579, 309] width 198 height 30
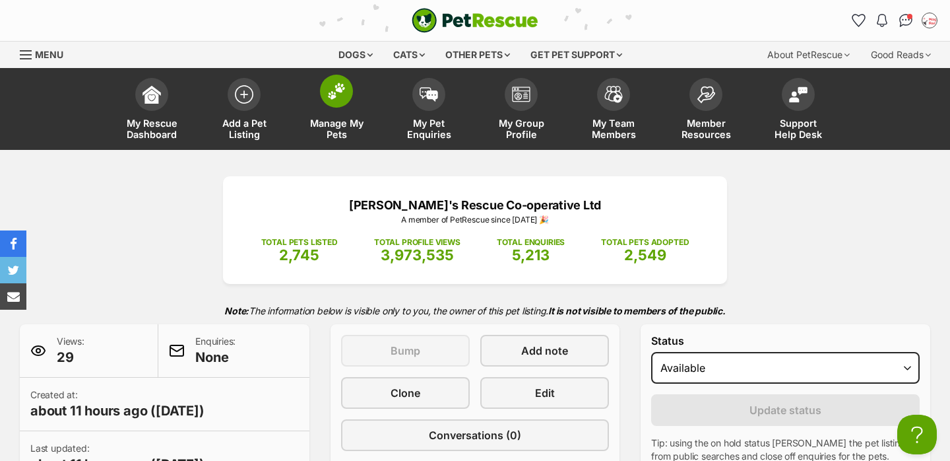
click at [346, 93] on span at bounding box center [336, 91] width 33 height 33
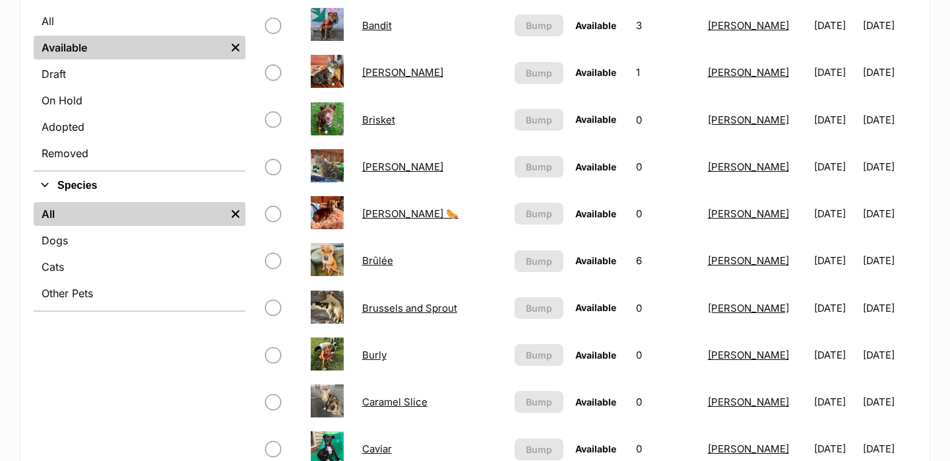
scroll to position [360, 0]
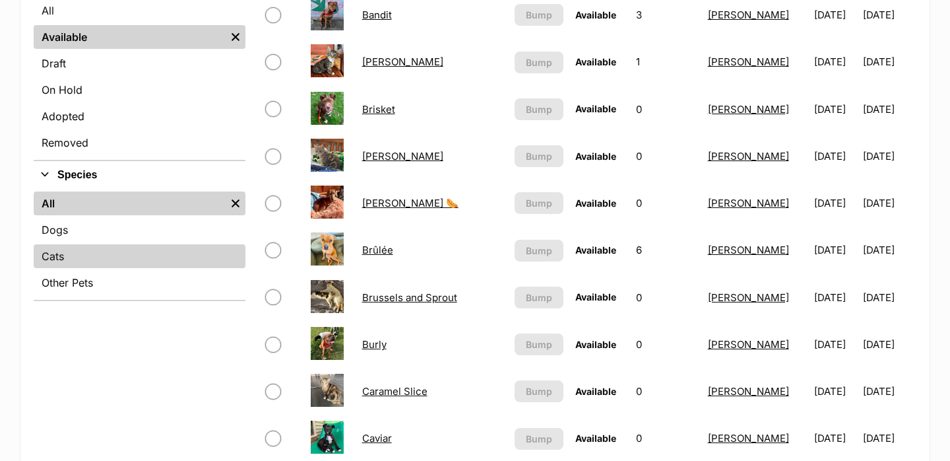
click at [90, 263] on link "Cats" at bounding box center [140, 256] width 212 height 24
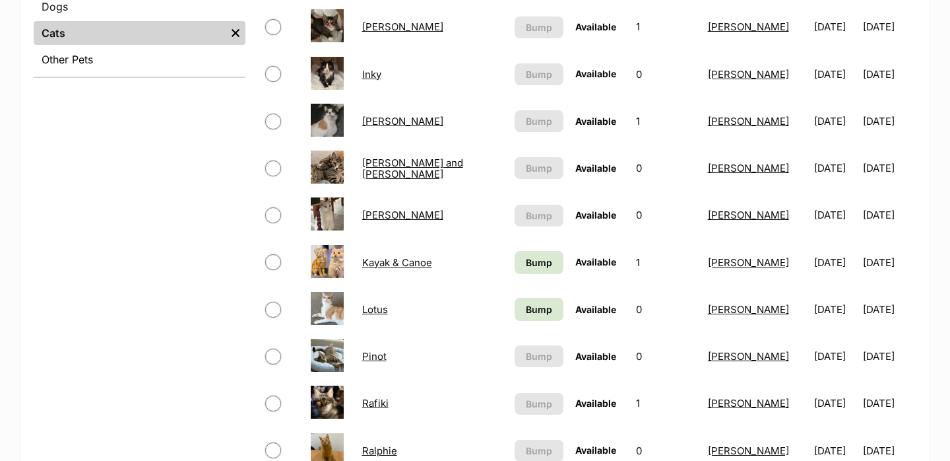
scroll to position [593, 0]
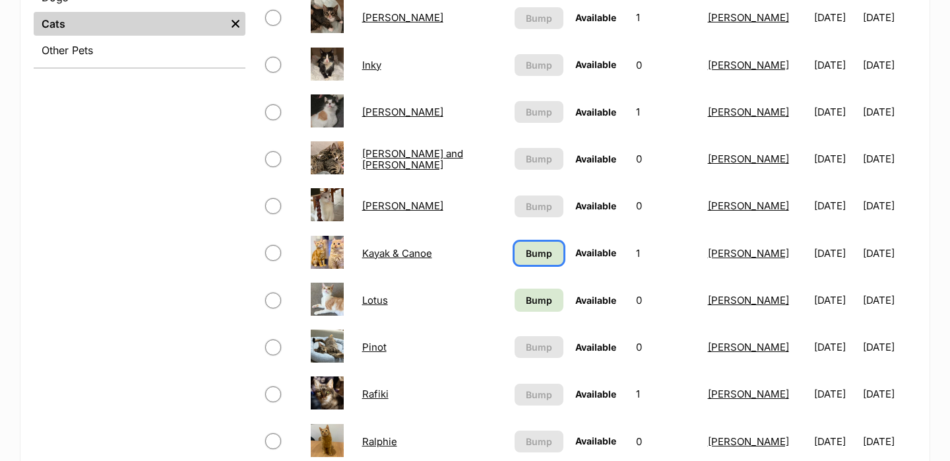
click at [526, 253] on span "Bump" at bounding box center [539, 253] width 26 height 14
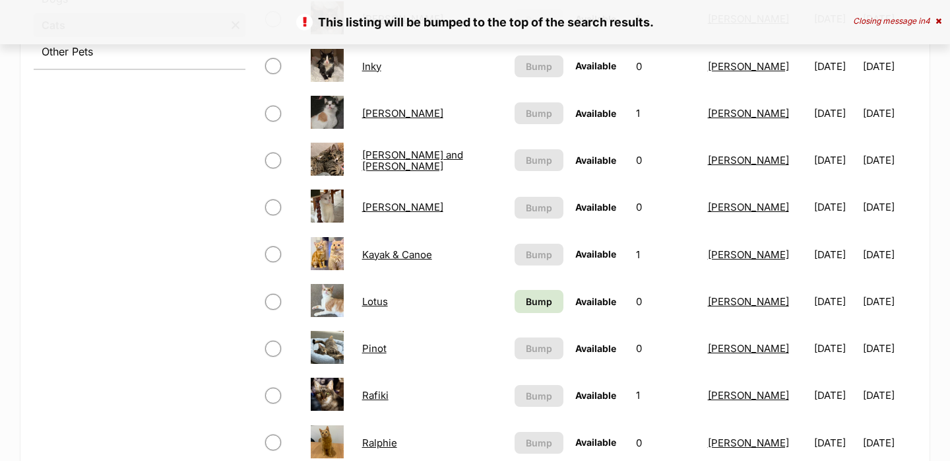
scroll to position [634, 0]
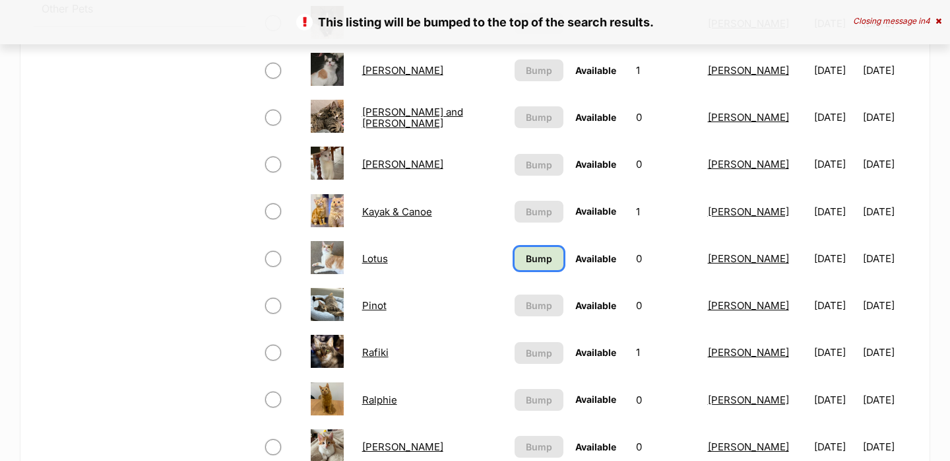
click at [526, 262] on span "Bump" at bounding box center [539, 258] width 26 height 14
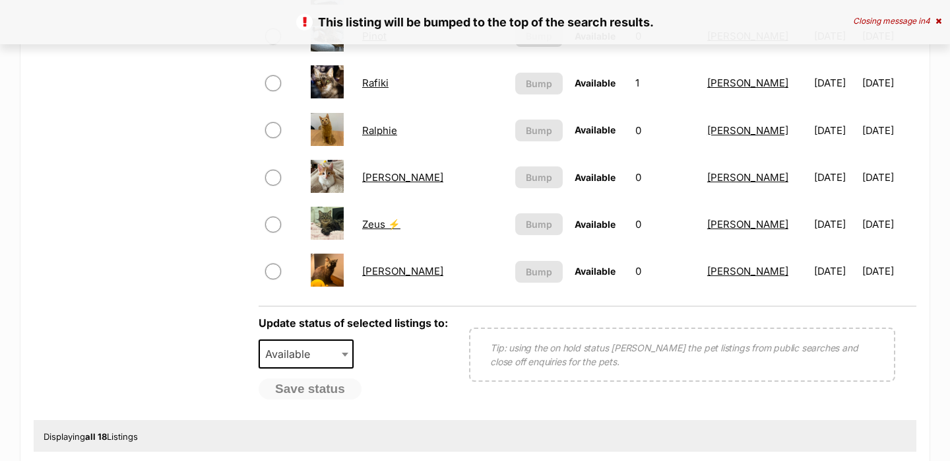
scroll to position [903, 0]
click at [381, 223] on link "Zeus ⚡" at bounding box center [381, 224] width 38 height 13
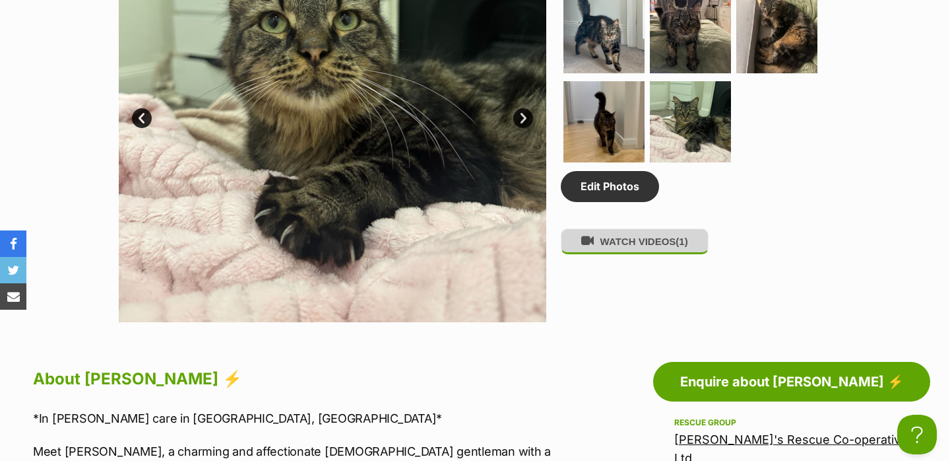
scroll to position [804, 0]
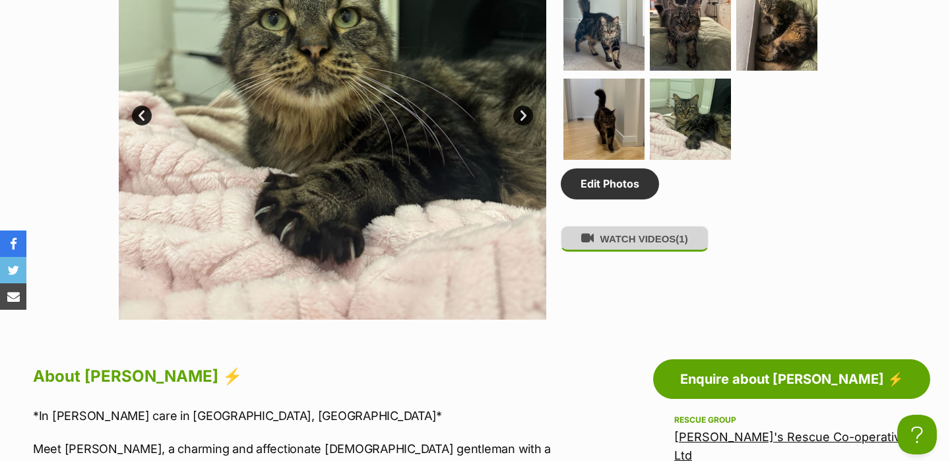
click at [620, 240] on button "WATCH VIDEOS (1)" at bounding box center [635, 239] width 148 height 26
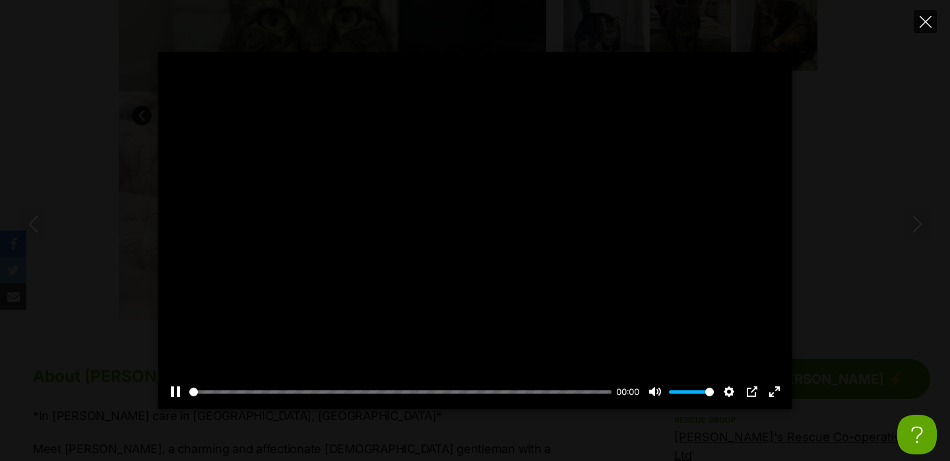
click at [926, 19] on icon "Close" at bounding box center [926, 22] width 12 height 12
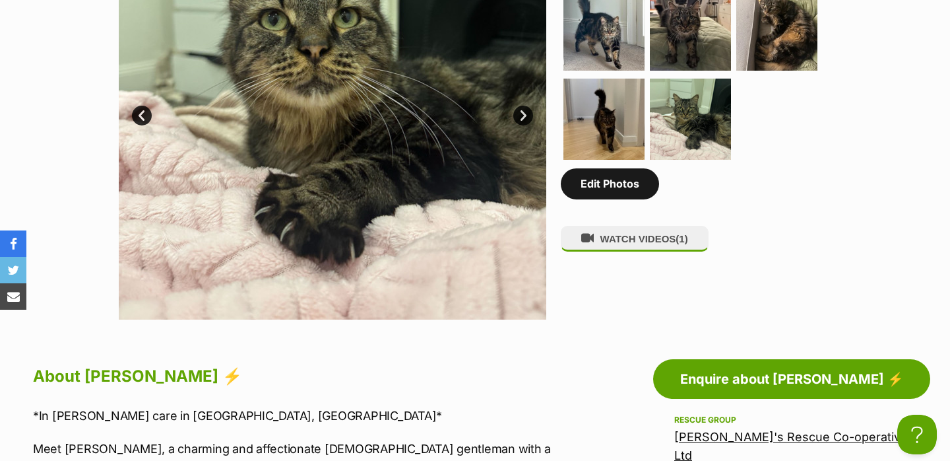
click at [626, 186] on link "Edit Photos" at bounding box center [610, 183] width 98 height 30
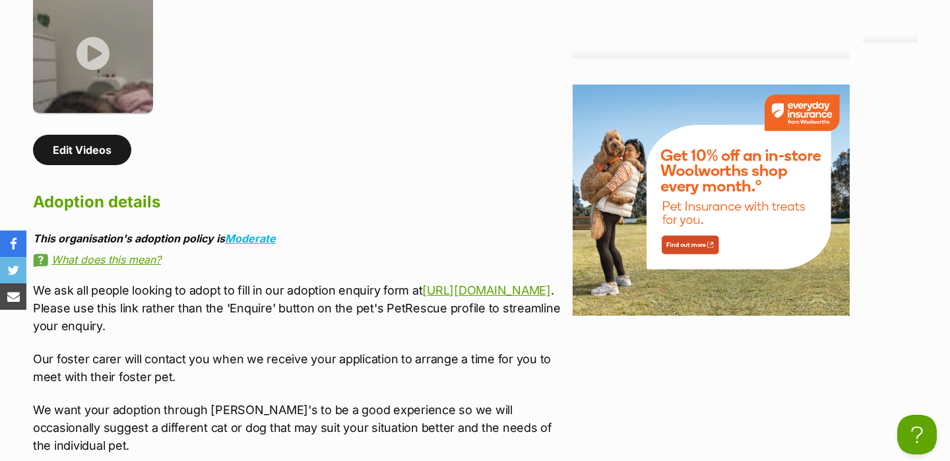
click at [96, 135] on link "Edit Videos" at bounding box center [82, 150] width 98 height 30
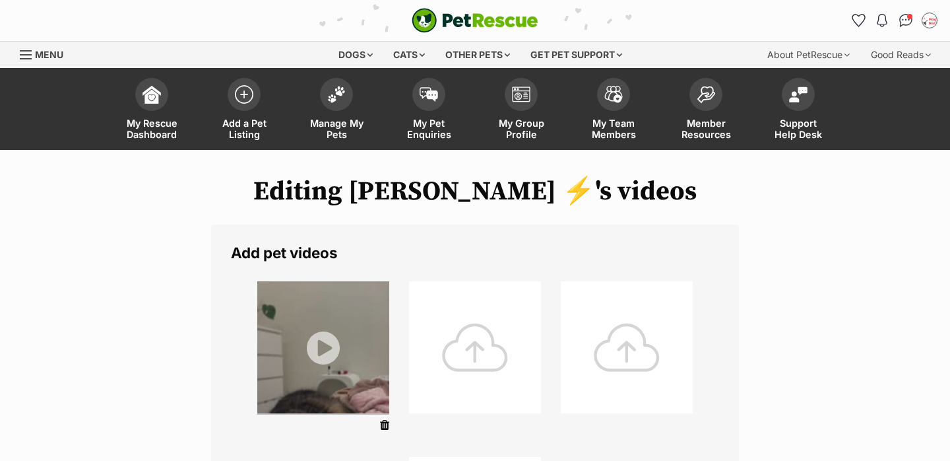
scroll to position [41, 0]
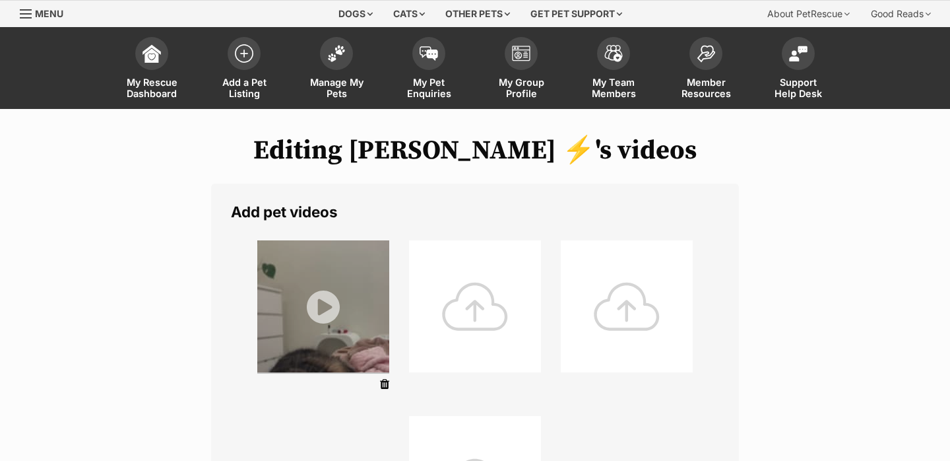
click at [480, 311] on div at bounding box center [475, 306] width 132 height 132
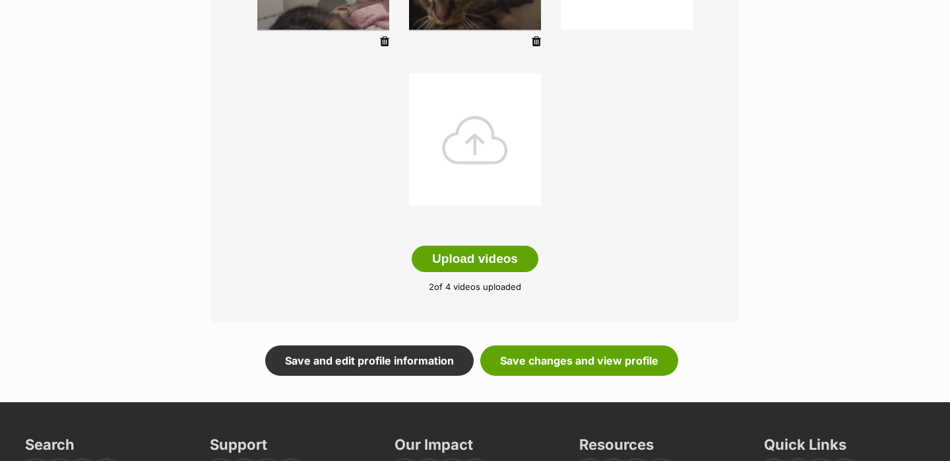
scroll to position [381, 0]
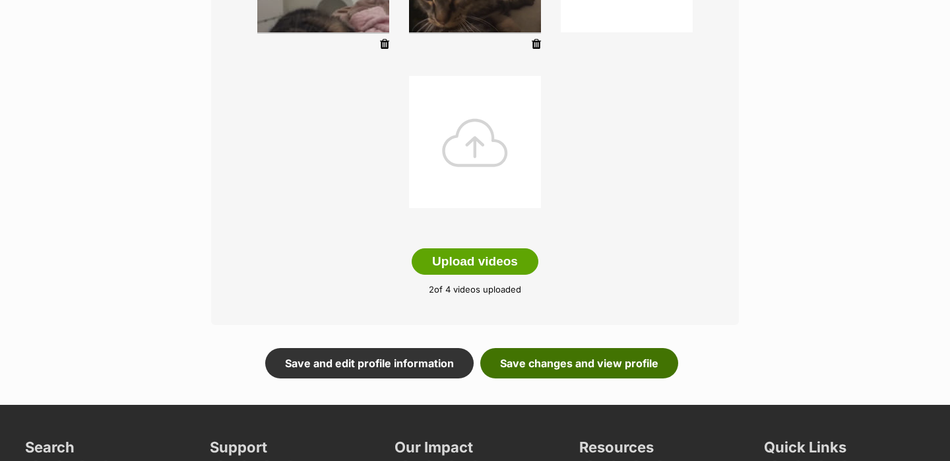
click at [578, 364] on link "Save changes and view profile" at bounding box center [579, 363] width 198 height 30
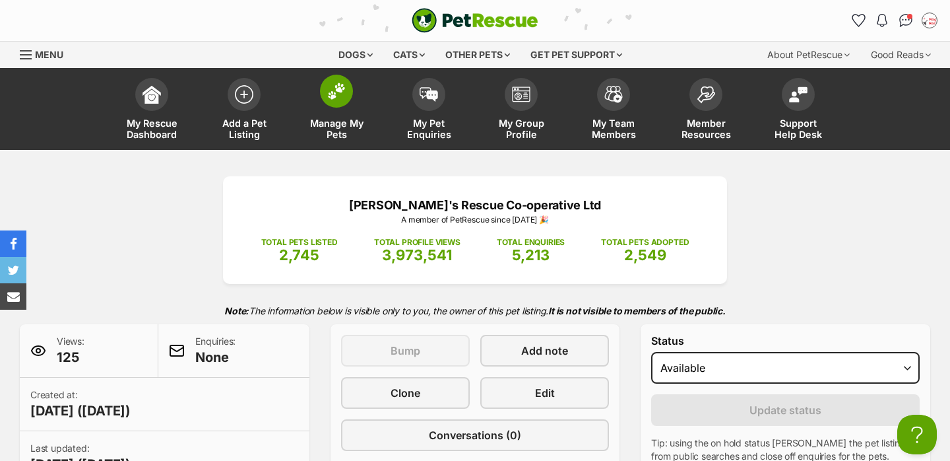
click at [325, 108] on link "Manage My Pets" at bounding box center [336, 110] width 92 height 79
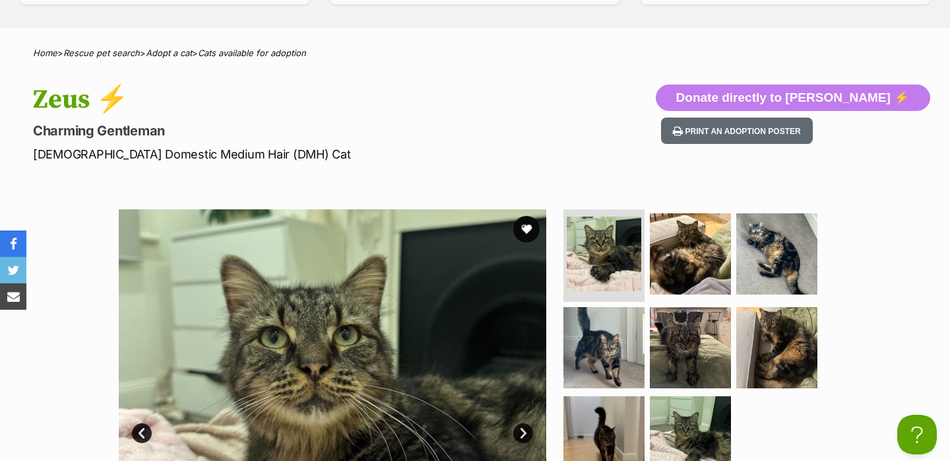
scroll to position [784, 0]
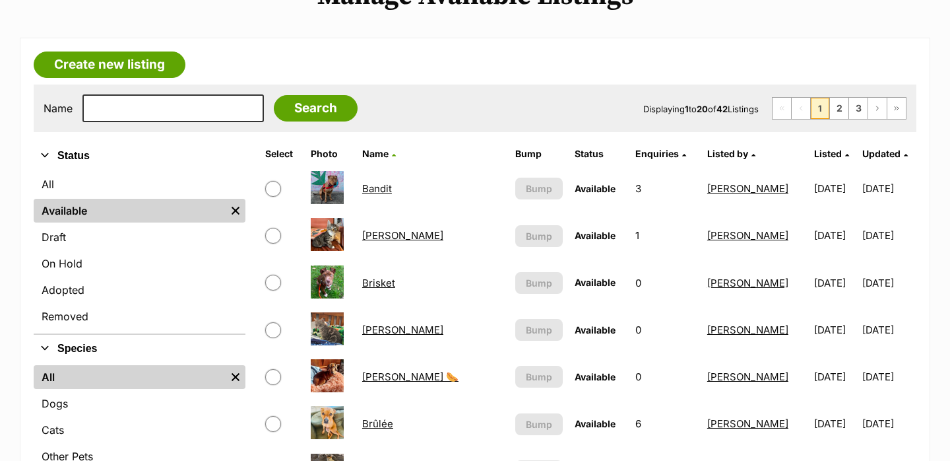
scroll to position [181, 0]
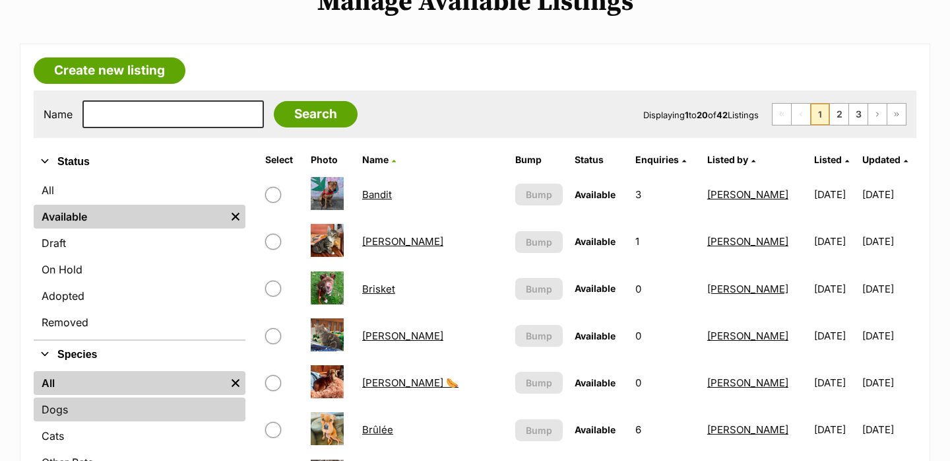
click at [118, 406] on link "Dogs" at bounding box center [140, 409] width 212 height 24
click at [100, 412] on link "Dogs" at bounding box center [140, 409] width 212 height 24
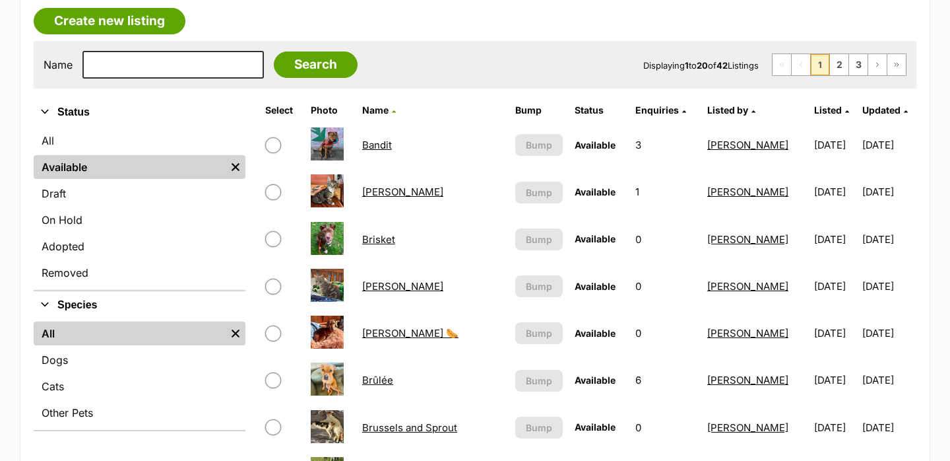
scroll to position [234, 0]
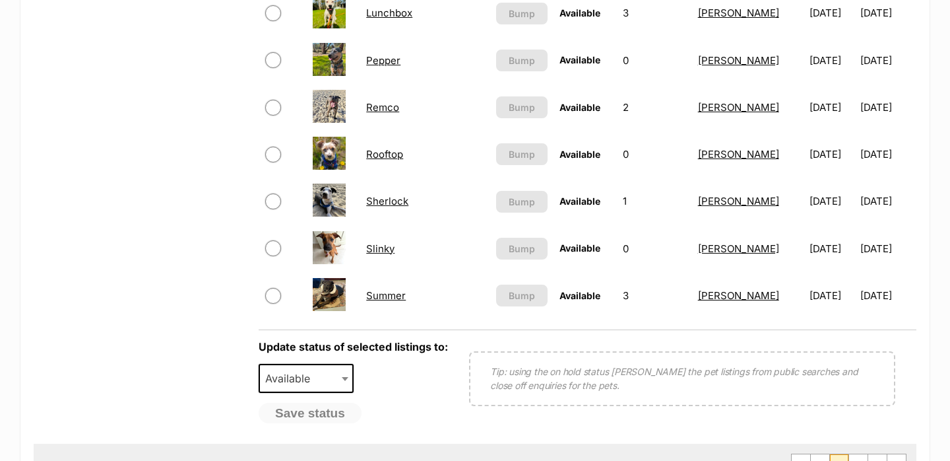
scroll to position [975, 0]
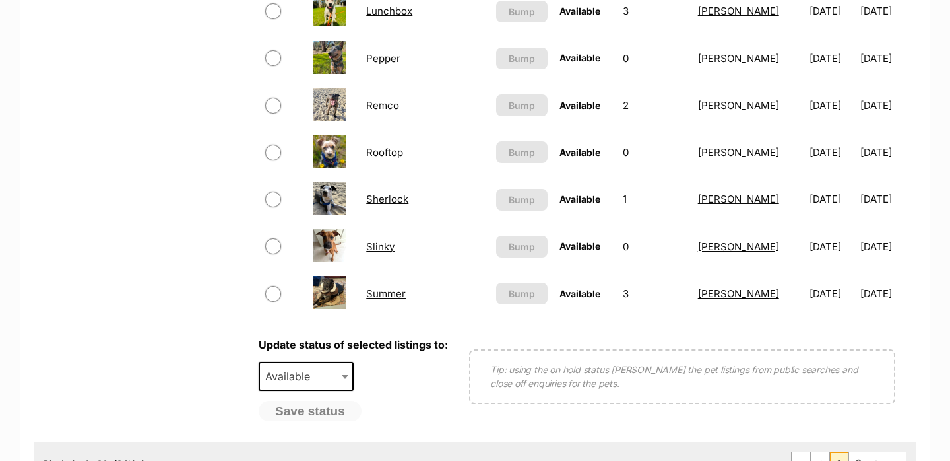
click at [395, 295] on link "Summer" at bounding box center [386, 293] width 40 height 13
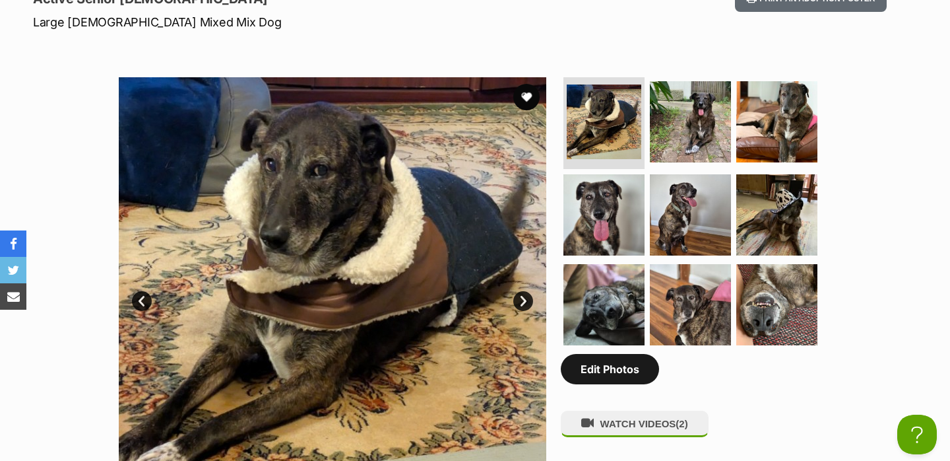
click at [610, 367] on link "Edit Photos" at bounding box center [610, 369] width 98 height 30
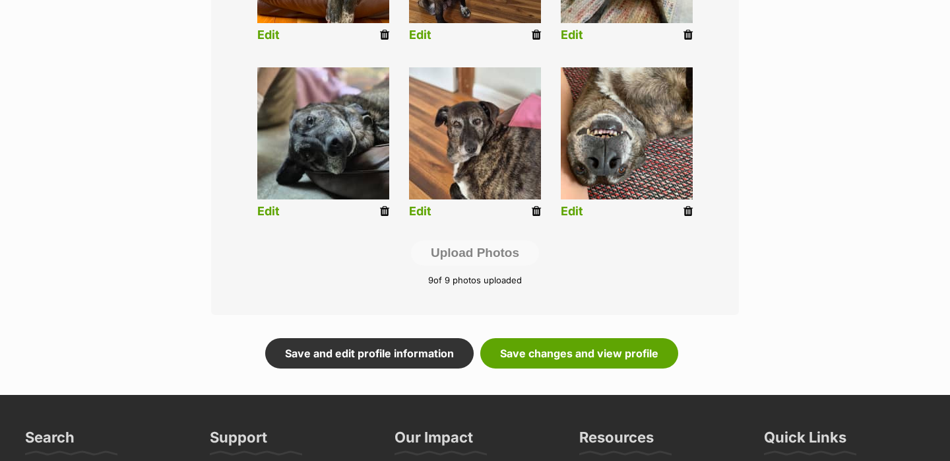
scroll to position [651, 0]
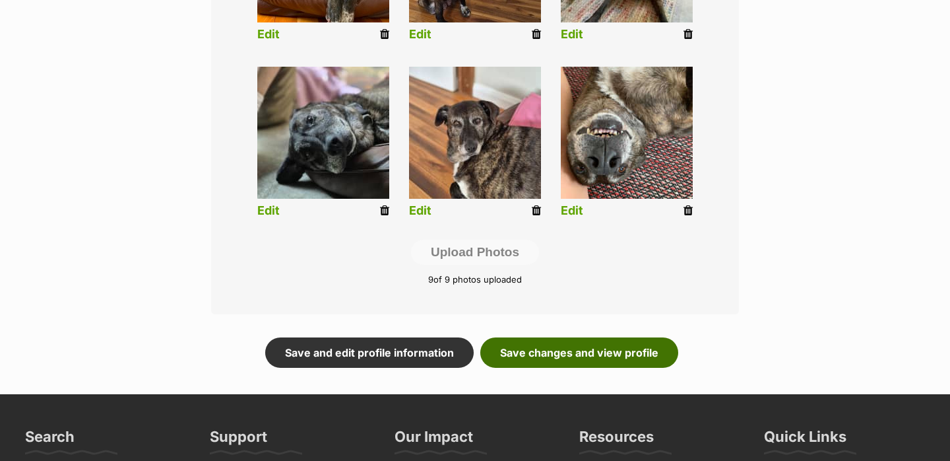
click at [548, 347] on link "Save changes and view profile" at bounding box center [579, 352] width 198 height 30
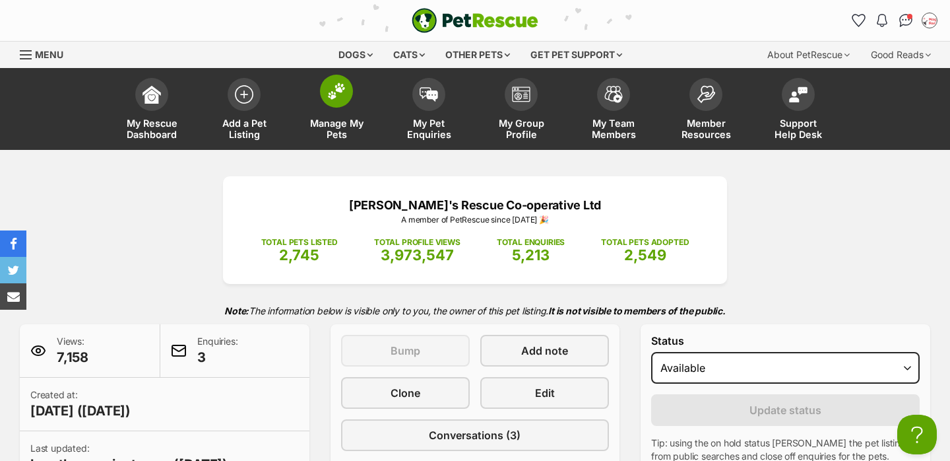
click at [336, 119] on span "Manage My Pets" at bounding box center [336, 128] width 59 height 22
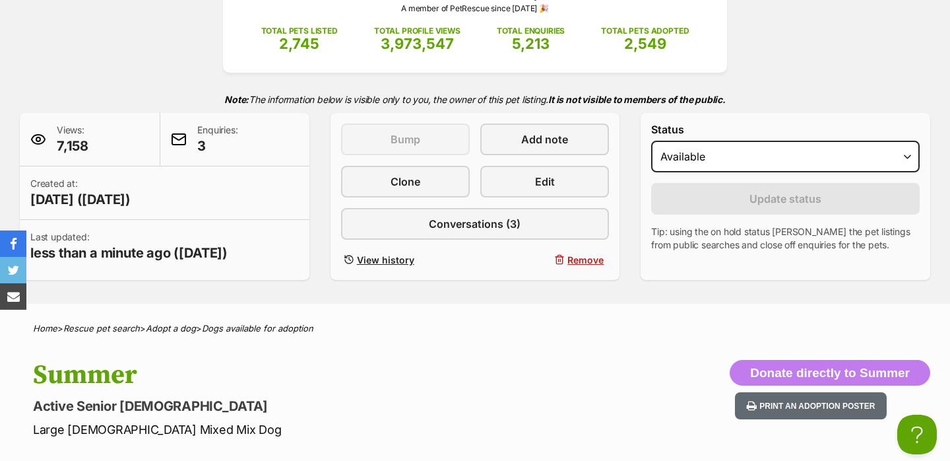
scroll to position [232, 0]
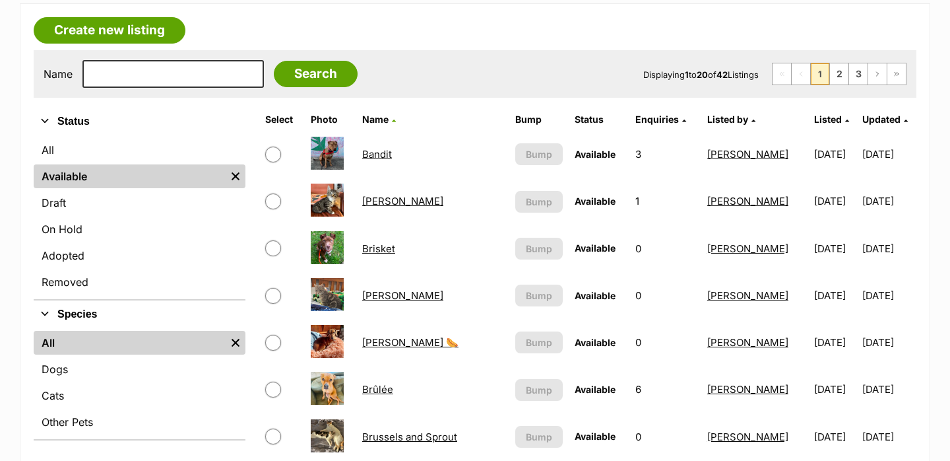
scroll to position [240, 0]
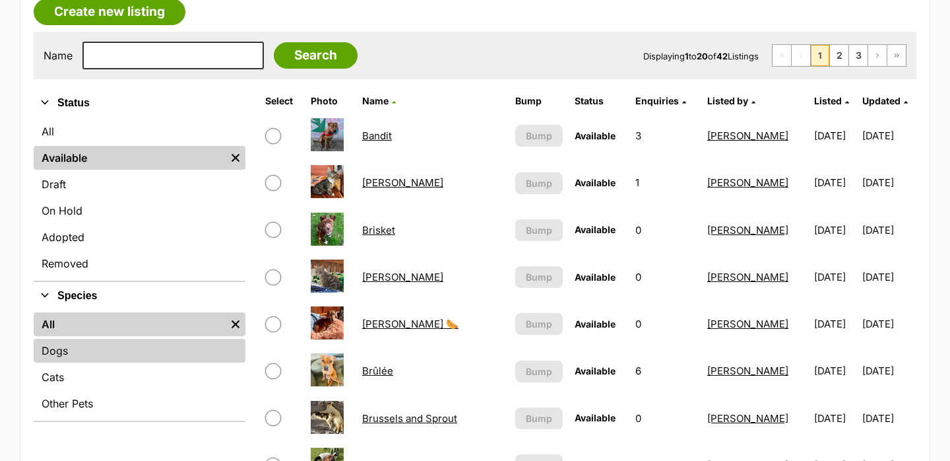
click at [88, 358] on link "Dogs" at bounding box center [140, 351] width 212 height 24
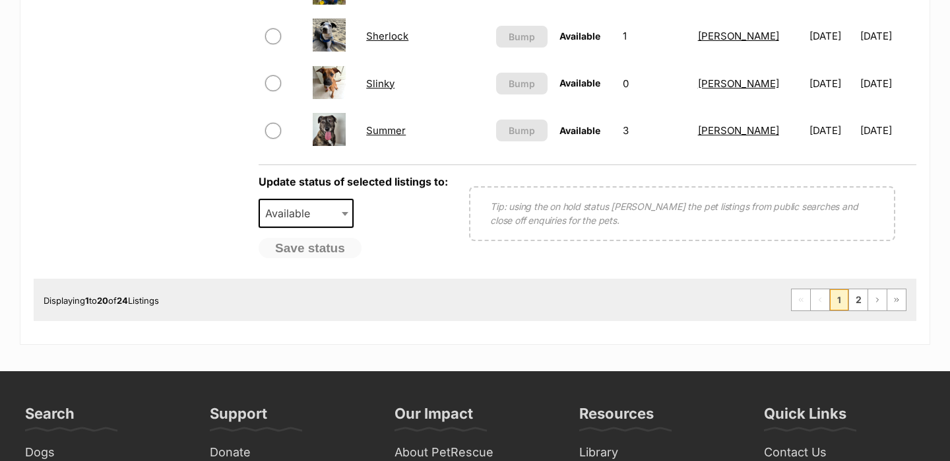
scroll to position [1153, 0]
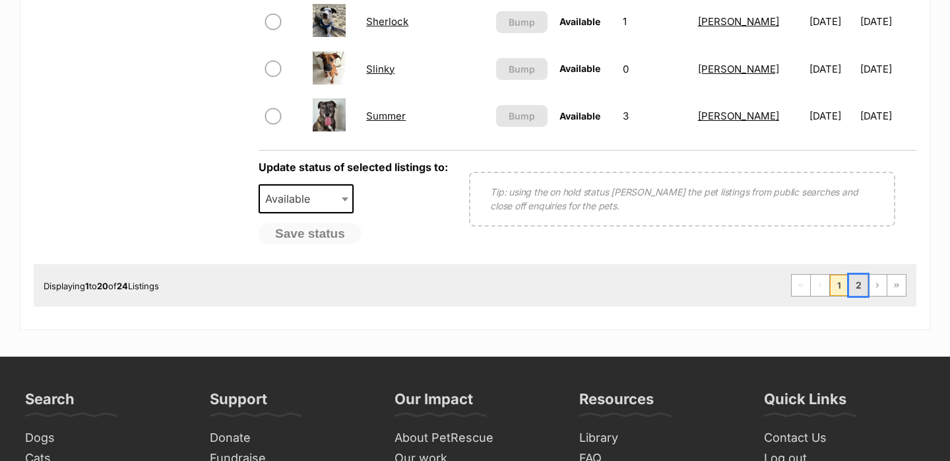
click at [851, 287] on link "2" at bounding box center [858, 284] width 18 height 21
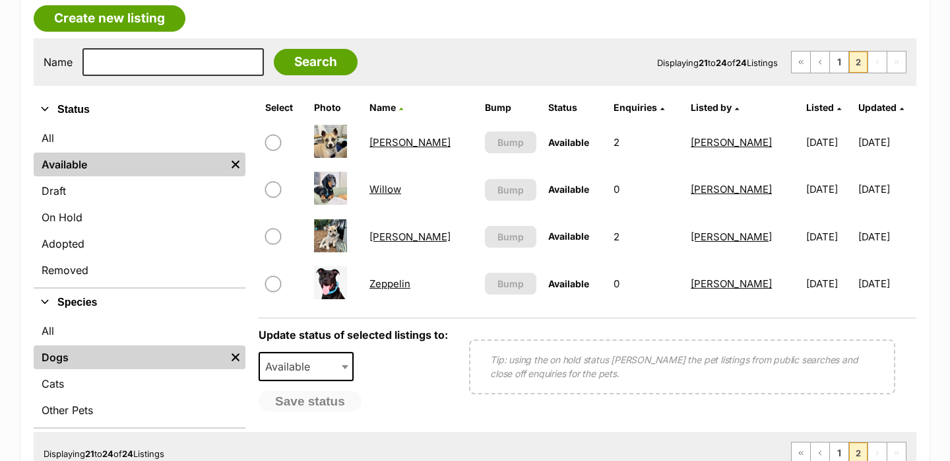
scroll to position [285, 0]
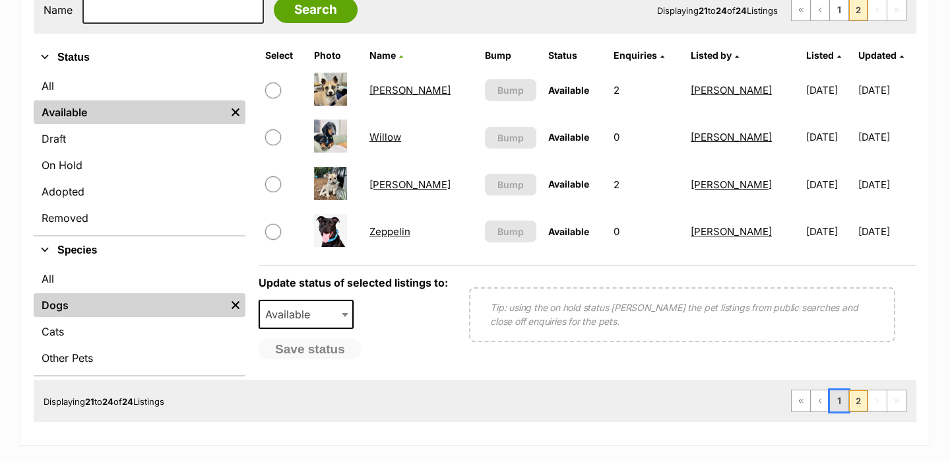
click at [830, 391] on link "1" at bounding box center [839, 400] width 18 height 21
click at [839, 404] on link "1" at bounding box center [839, 400] width 18 height 21
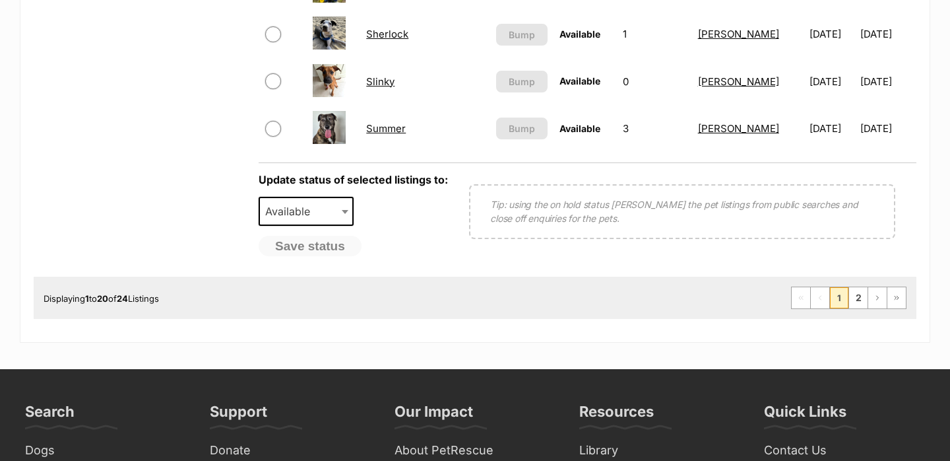
scroll to position [1113, 0]
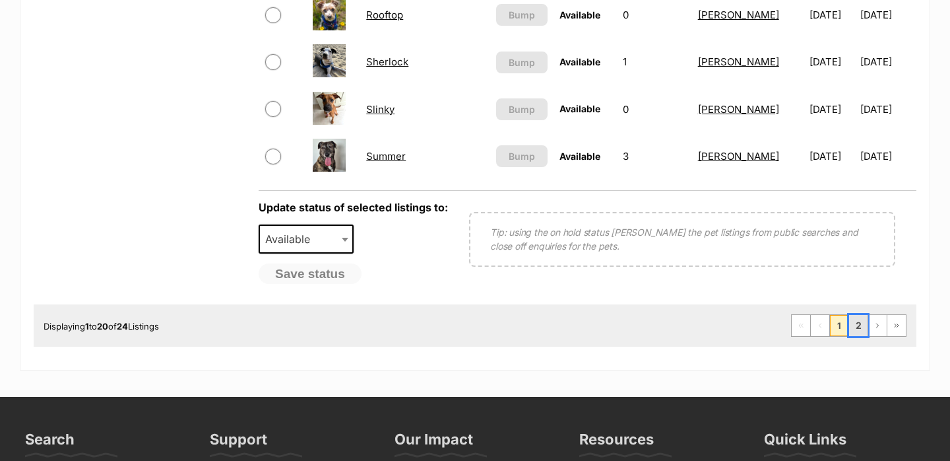
click at [861, 325] on link "2" at bounding box center [858, 325] width 18 height 21
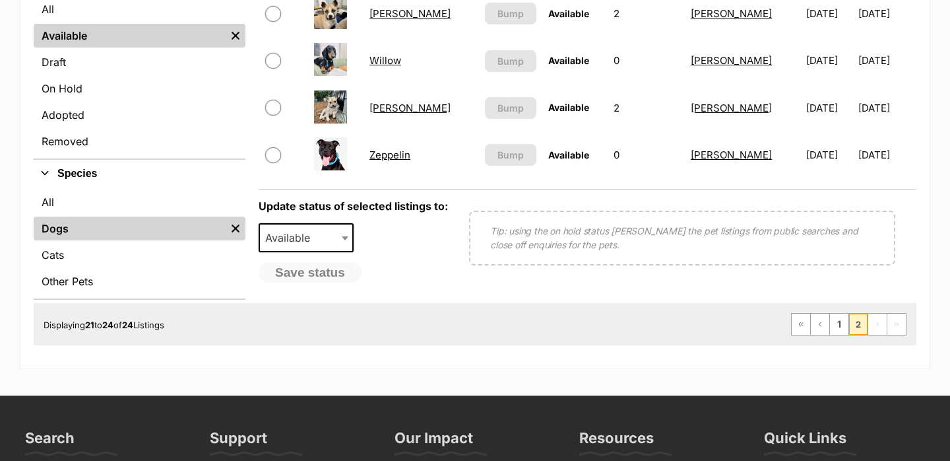
scroll to position [271, 0]
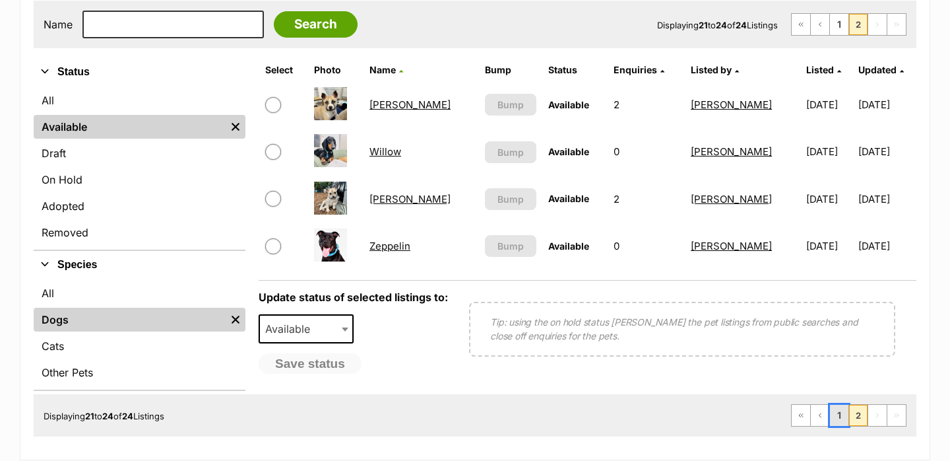
click at [842, 416] on link "1" at bounding box center [839, 414] width 18 height 21
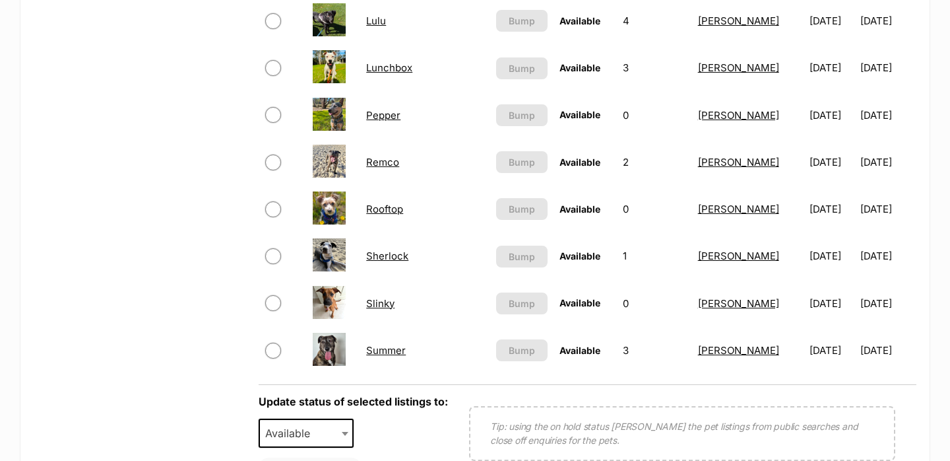
scroll to position [920, 0]
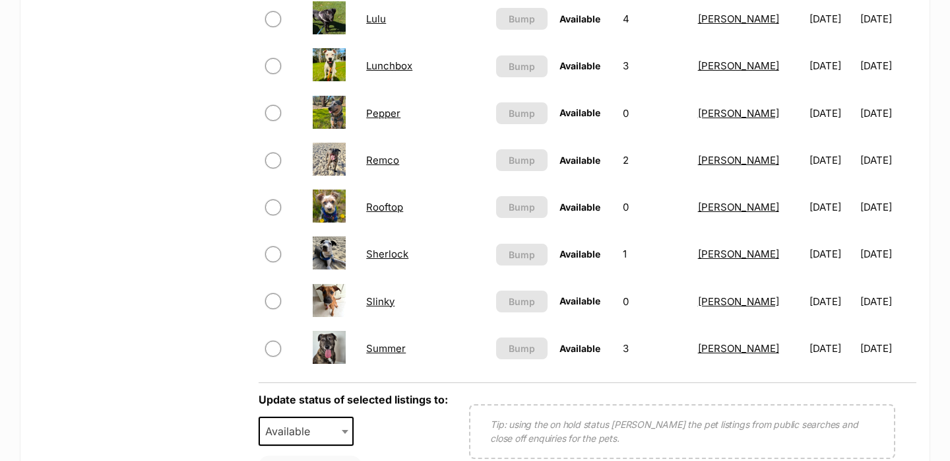
click at [397, 205] on link "Rooftop" at bounding box center [384, 207] width 37 height 13
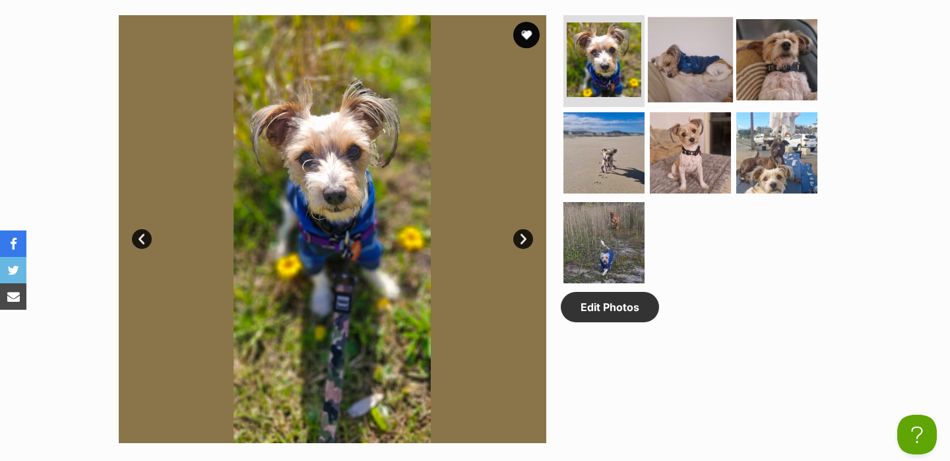
click at [653, 67] on img at bounding box center [690, 58] width 85 height 85
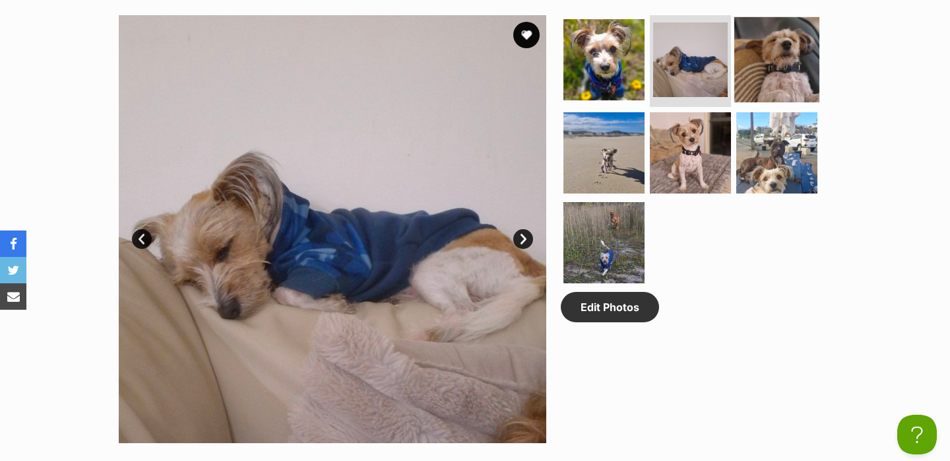
click at [771, 63] on img at bounding box center [776, 58] width 85 height 85
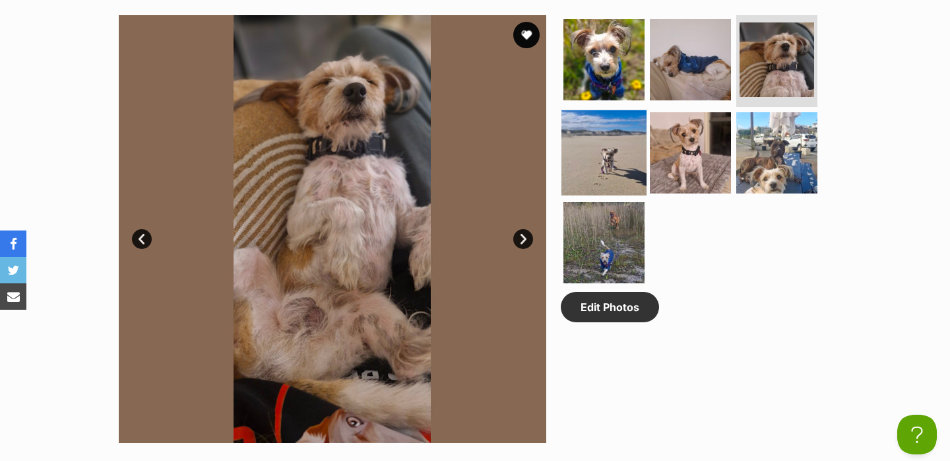
click at [593, 152] on img at bounding box center [604, 152] width 85 height 85
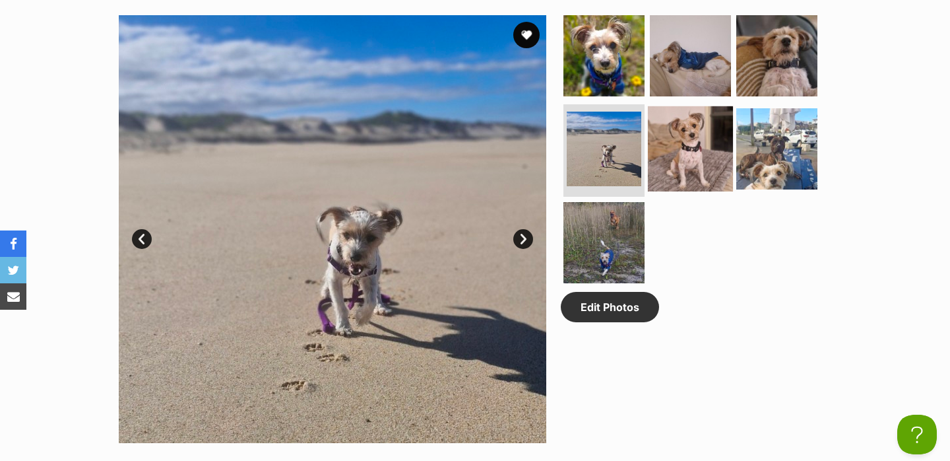
click at [697, 149] on img at bounding box center [690, 148] width 85 height 85
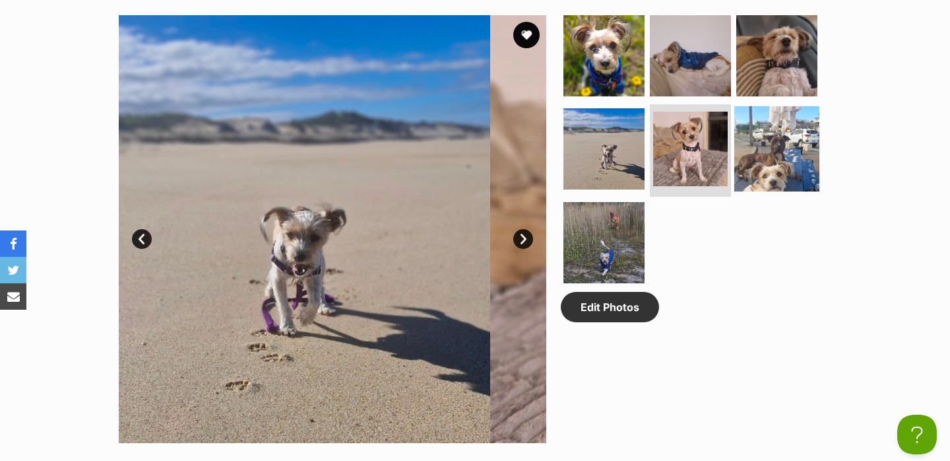
click at [763, 153] on img at bounding box center [776, 148] width 85 height 85
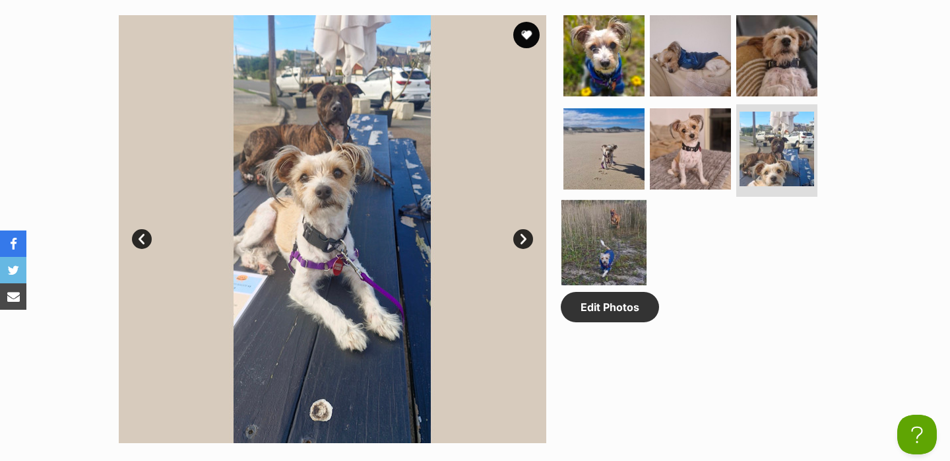
click at [623, 245] on img at bounding box center [604, 242] width 85 height 85
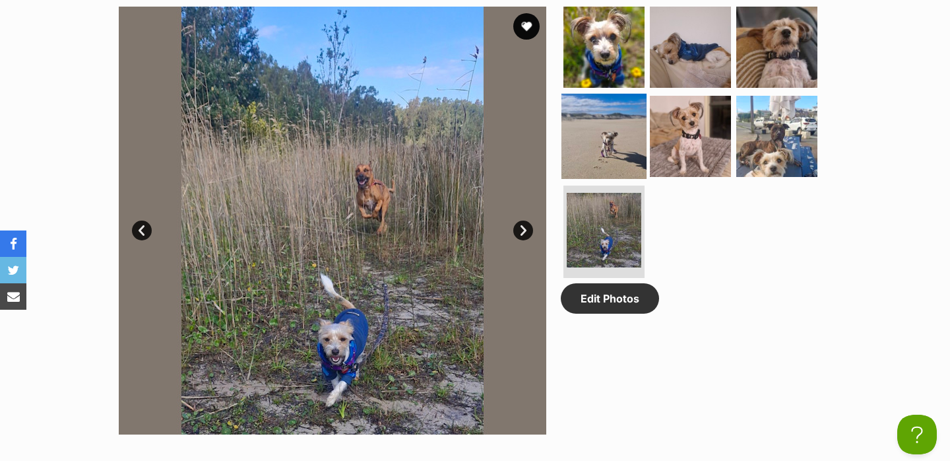
scroll to position [690, 0]
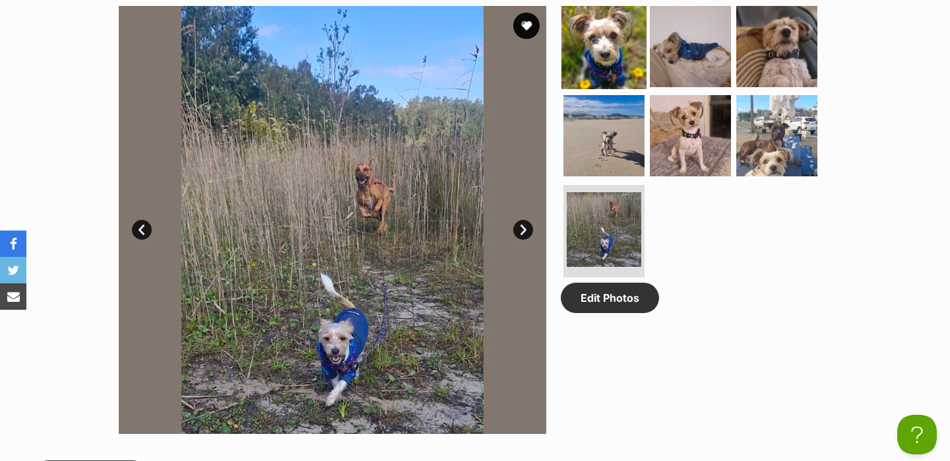
click at [629, 68] on img at bounding box center [604, 45] width 85 height 85
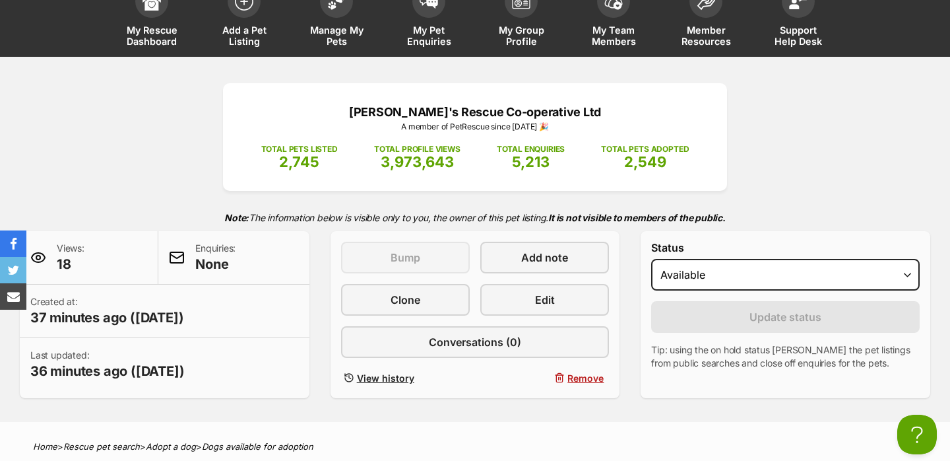
scroll to position [75, 0]
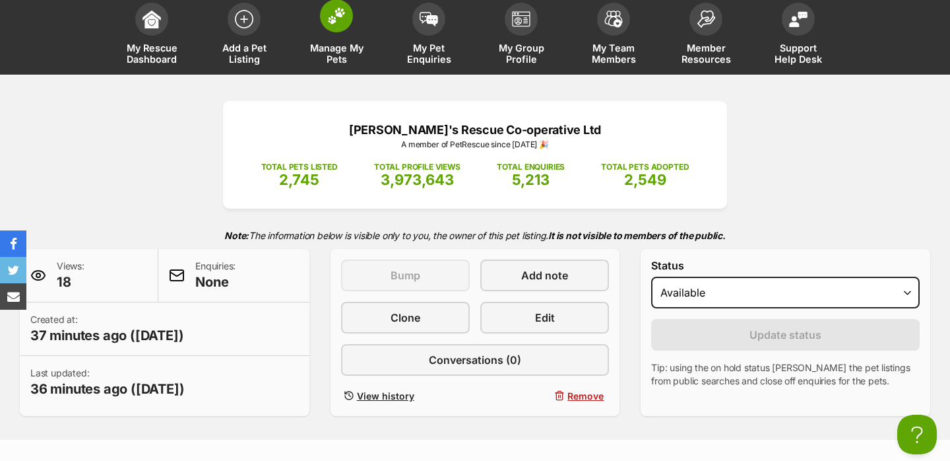
click at [344, 26] on span at bounding box center [336, 15] width 33 height 33
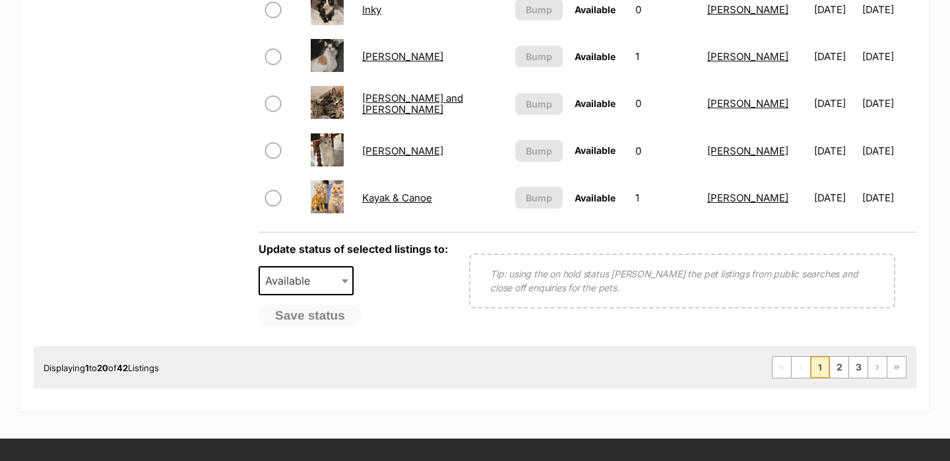
scroll to position [1074, 0]
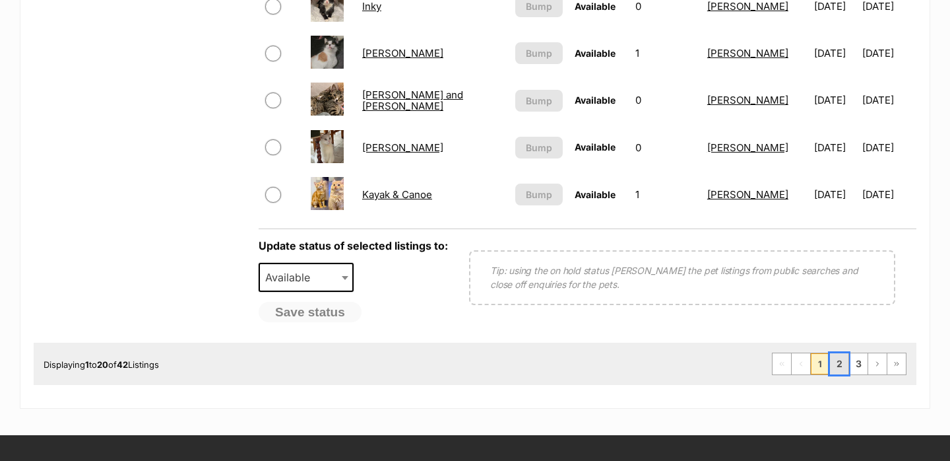
click at [840, 361] on link "2" at bounding box center [839, 363] width 18 height 21
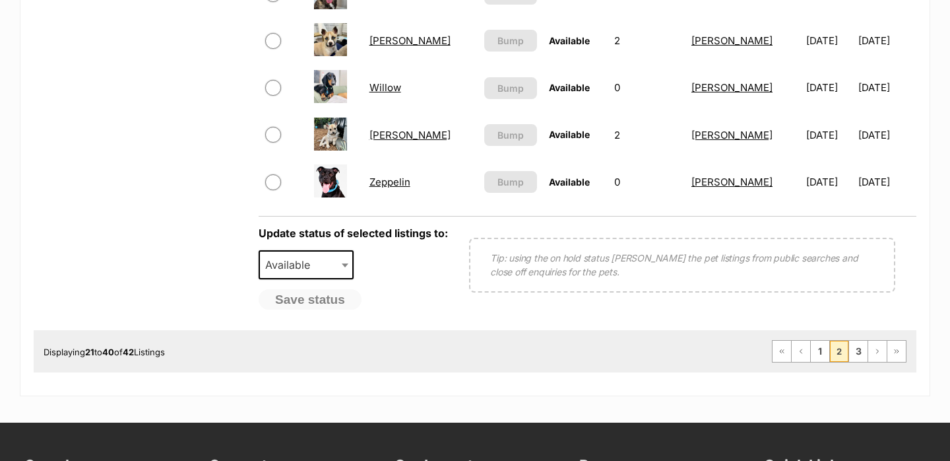
scroll to position [1088, 0]
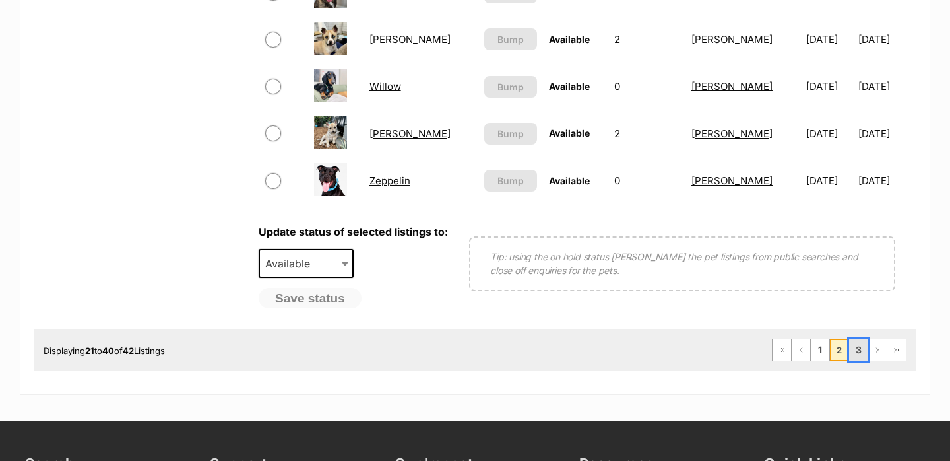
click at [864, 344] on link "3" at bounding box center [858, 349] width 18 height 21
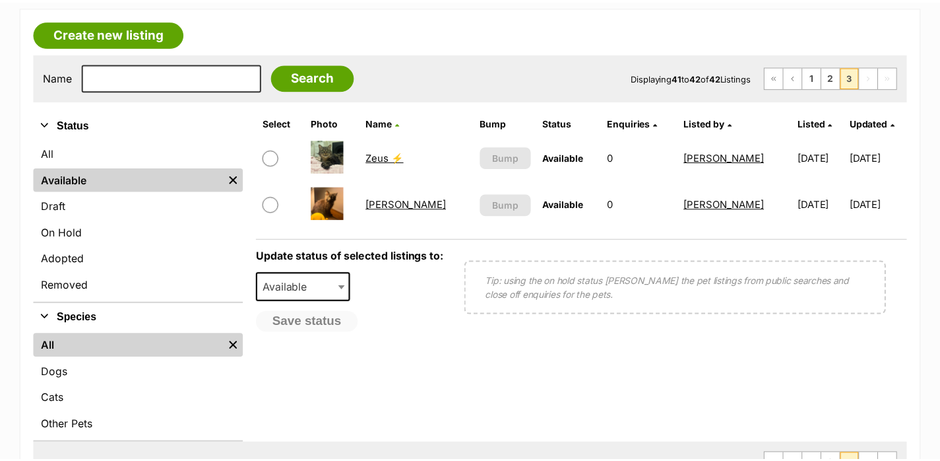
scroll to position [220, 0]
